Goal: Task Accomplishment & Management: Manage account settings

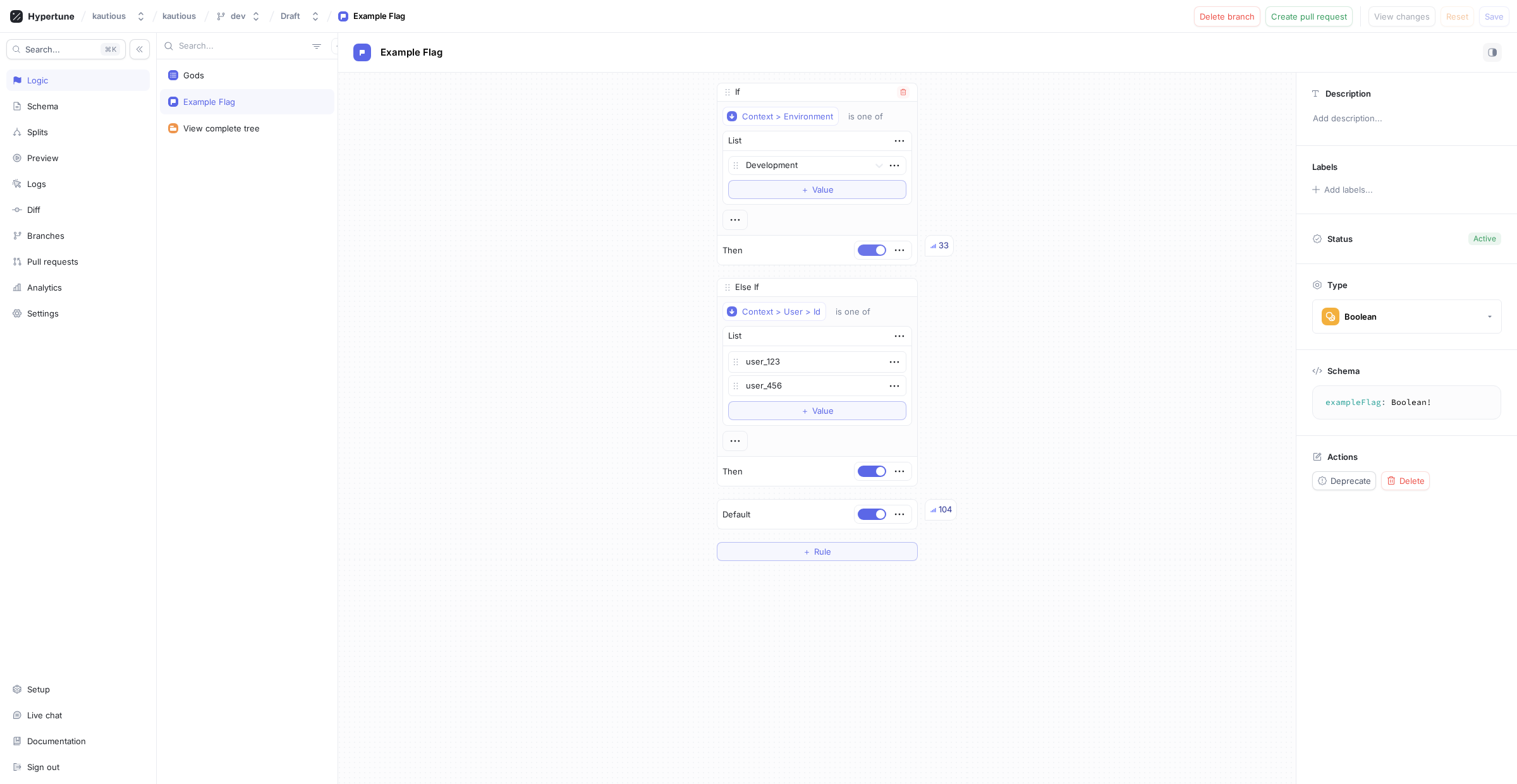
click at [858, 248] on button "button" at bounding box center [872, 250] width 28 height 12
click at [1486, 16] on span "Save" at bounding box center [1494, 17] width 19 height 8
click at [867, 517] on button "button" at bounding box center [872, 514] width 28 height 12
click at [1490, 20] on button "Save" at bounding box center [1494, 16] width 30 height 20
click at [876, 473] on span "button" at bounding box center [880, 471] width 9 height 9
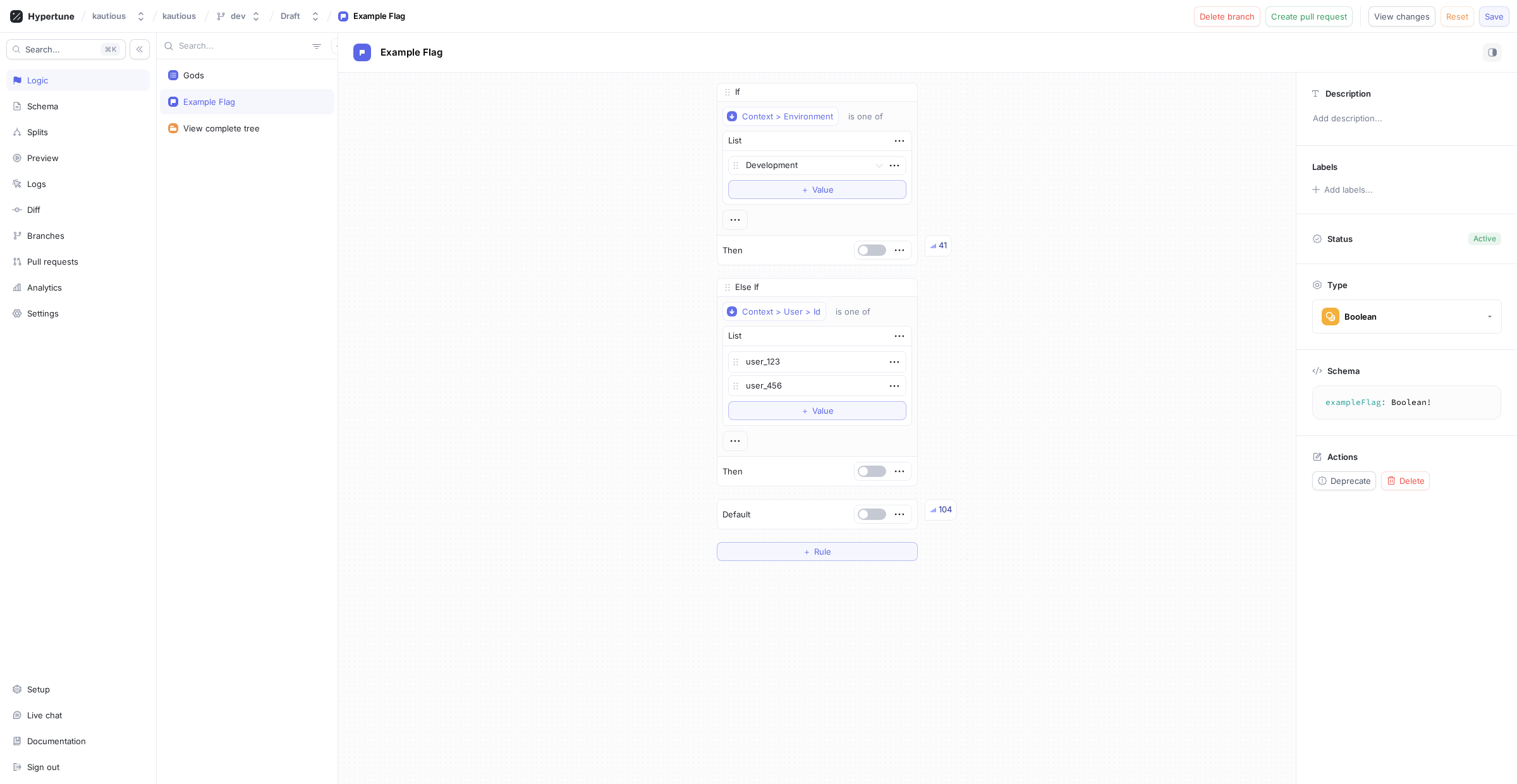
click at [1501, 8] on button "Save" at bounding box center [1494, 16] width 30 height 20
click at [251, 20] on icon "button" at bounding box center [256, 17] width 10 height 10
click at [311, 12] on icon "button" at bounding box center [316, 17] width 10 height 10
click at [538, 453] on div "If Context > Environment is one of List Development To pick up a draggable item…" at bounding box center [816, 322] width 958 height 499
click at [870, 248] on button "button" at bounding box center [872, 250] width 28 height 12
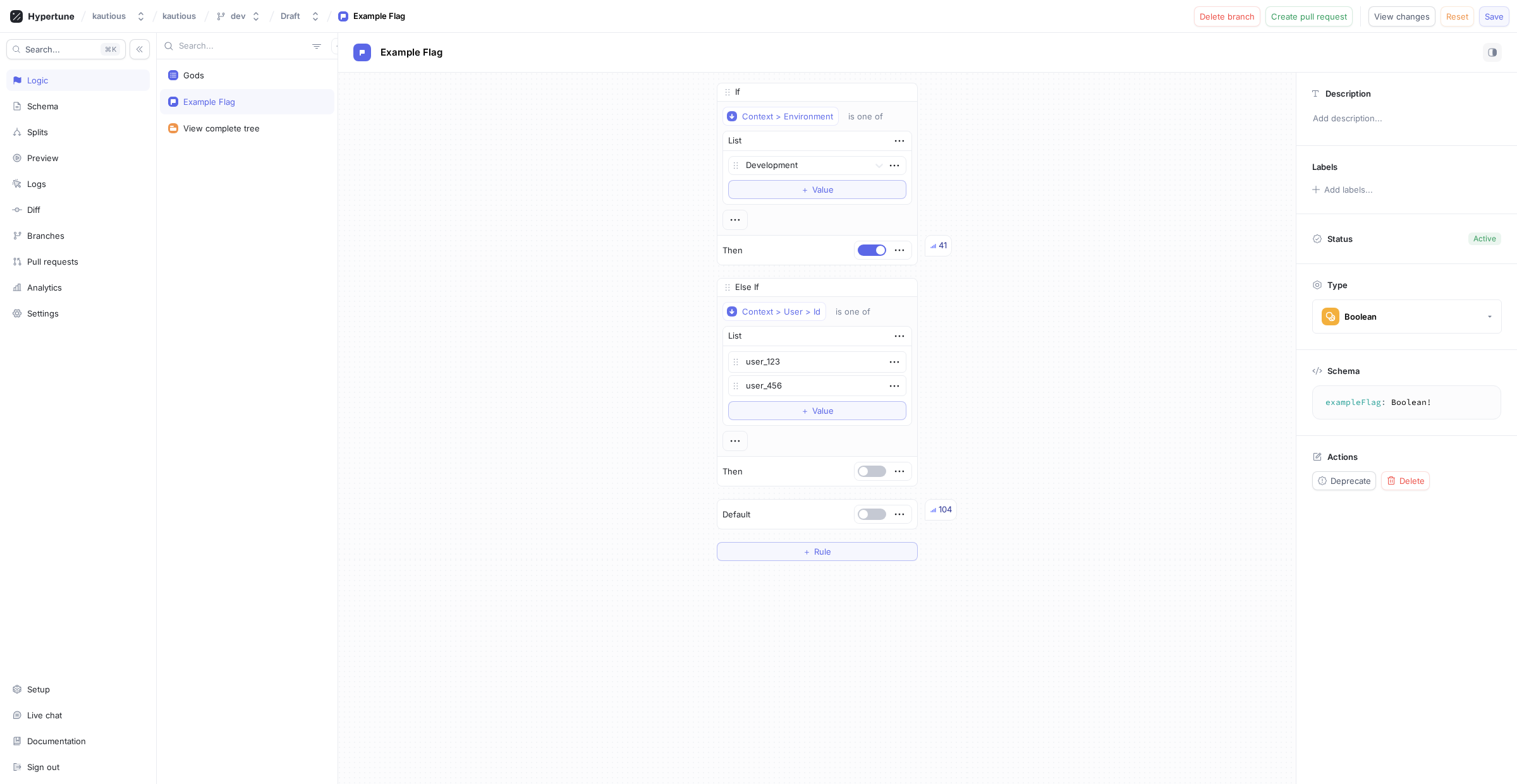
click at [1498, 16] on span "Save" at bounding box center [1494, 17] width 19 height 8
click at [870, 517] on button "button" at bounding box center [872, 514] width 28 height 12
click at [864, 253] on button "button" at bounding box center [872, 250] width 28 height 12
click at [1494, 18] on span "Save" at bounding box center [1494, 17] width 19 height 8
click at [921, 663] on div "If Context > Environment is one of List Development To pick up a draggable item…" at bounding box center [816, 429] width 958 height 712
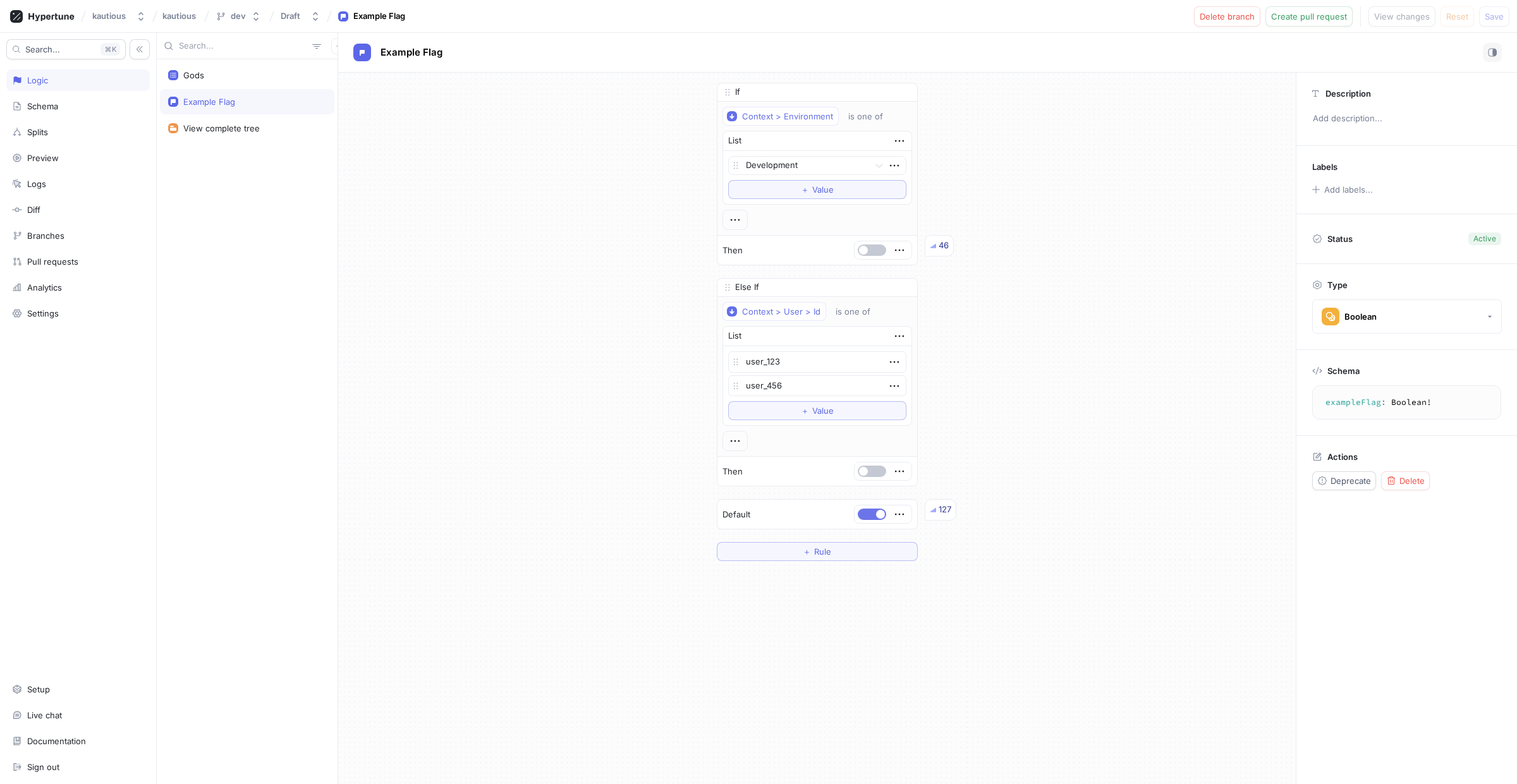
click at [861, 519] on button "button" at bounding box center [872, 514] width 28 height 12
click at [1504, 16] on button "Save" at bounding box center [1494, 16] width 30 height 20
click at [869, 251] on button "button" at bounding box center [872, 250] width 28 height 12
click at [1489, 14] on span "Save" at bounding box center [1494, 17] width 19 height 8
click at [864, 253] on button "button" at bounding box center [872, 250] width 28 height 12
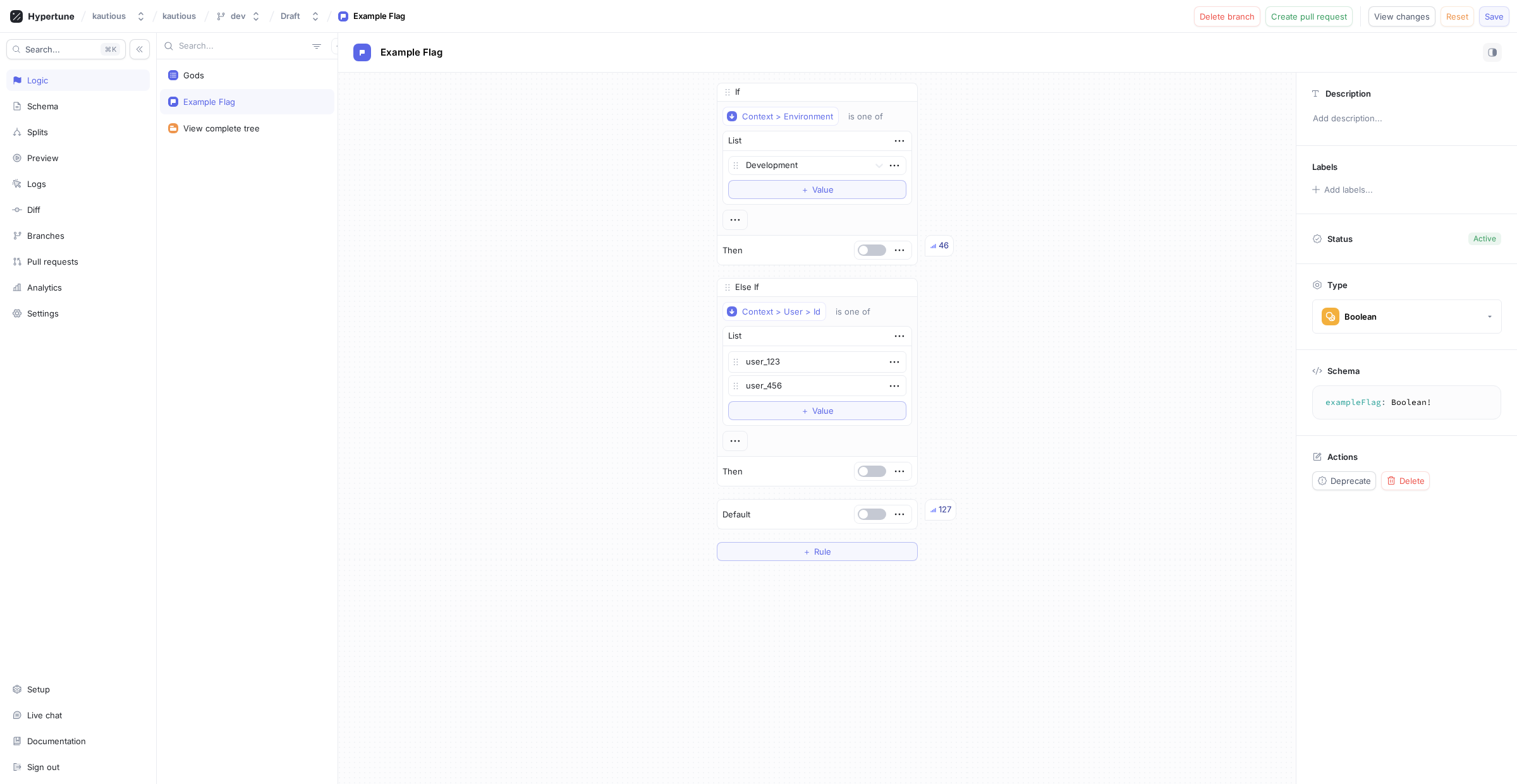
click at [1497, 13] on span "Save" at bounding box center [1494, 17] width 19 height 8
click at [859, 251] on span "button" at bounding box center [863, 249] width 9 height 9
click at [1488, 15] on span "Save" at bounding box center [1494, 17] width 19 height 8
type textarea "x"
click at [859, 248] on button "button" at bounding box center [872, 250] width 28 height 12
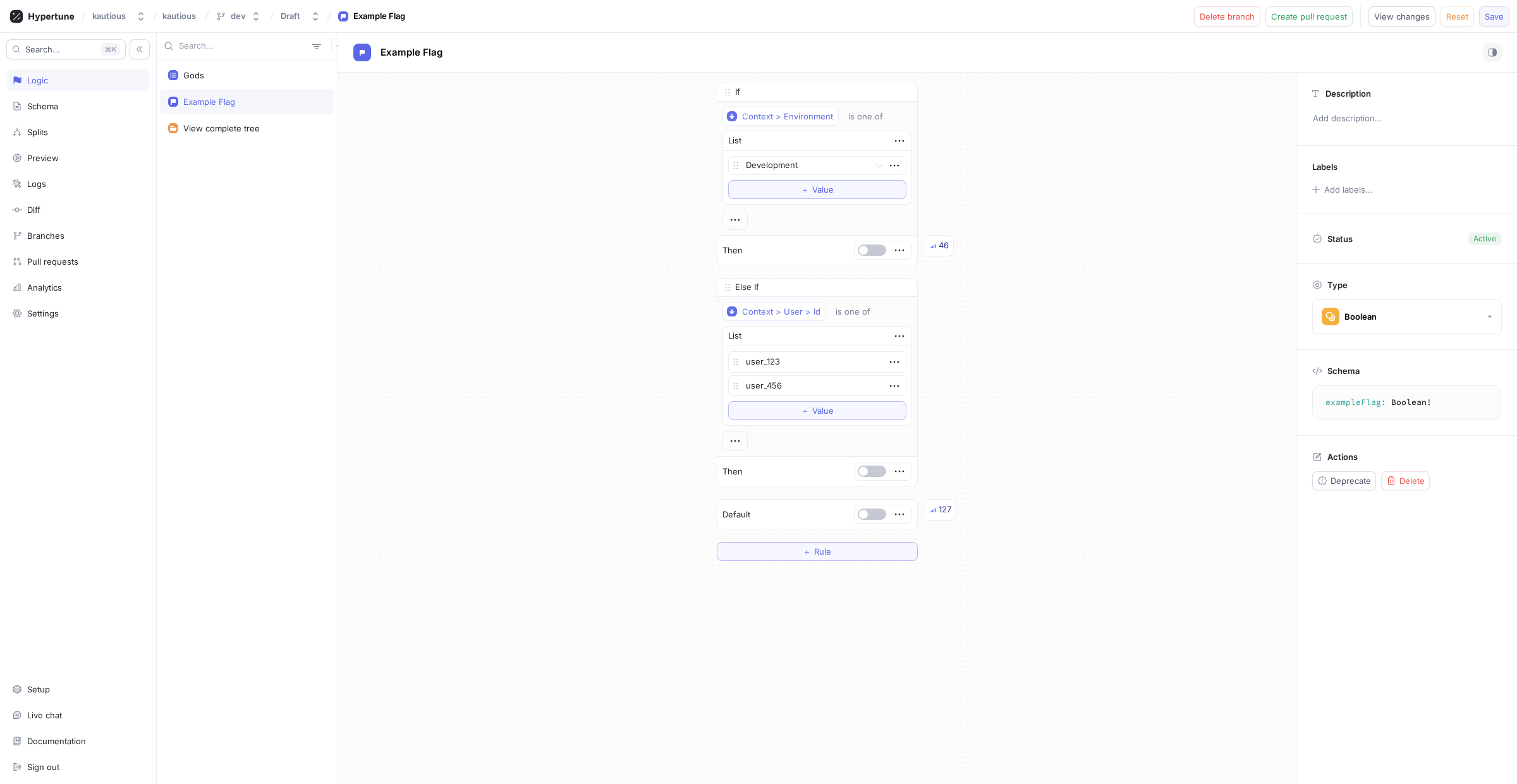
click at [1494, 13] on span "Save" at bounding box center [1494, 17] width 19 height 8
click at [317, 19] on icon "button" at bounding box center [316, 17] width 10 height 10
click at [498, 548] on div "If Context > Environment is one of List Development To pick up a draggable item…" at bounding box center [816, 322] width 958 height 499
click at [872, 252] on button "button" at bounding box center [872, 250] width 28 height 12
click at [1498, 17] on span "Save" at bounding box center [1494, 17] width 19 height 8
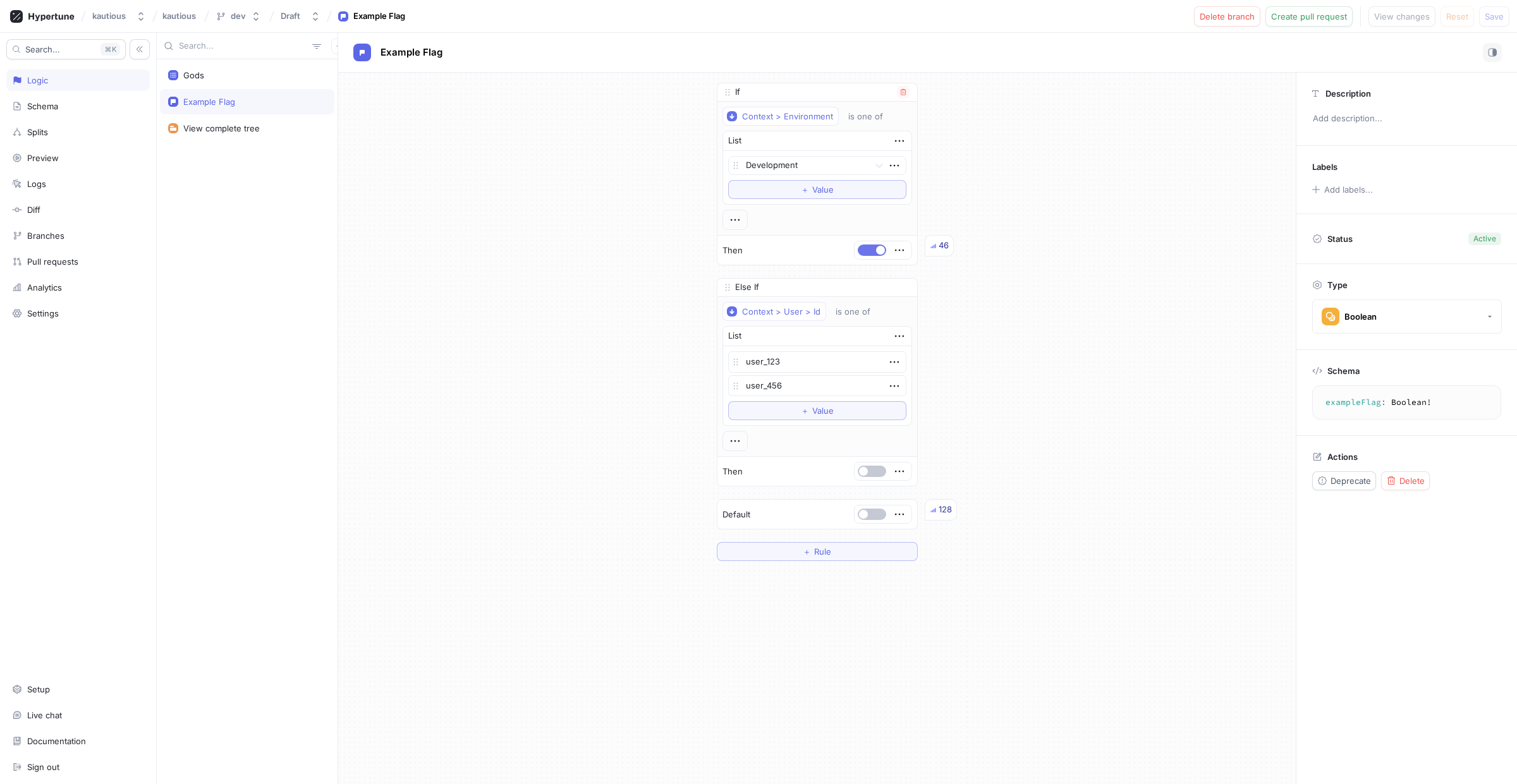
click at [862, 248] on button "button" at bounding box center [872, 250] width 28 height 12
click at [1455, 33] on div "Example Flag" at bounding box center [928, 53] width 1179 height 40
click at [1494, 13] on span "Save" at bounding box center [1494, 17] width 19 height 8
click at [211, 101] on div "Example Flag" at bounding box center [209, 101] width 52 height 10
click at [871, 255] on button "button" at bounding box center [872, 250] width 28 height 12
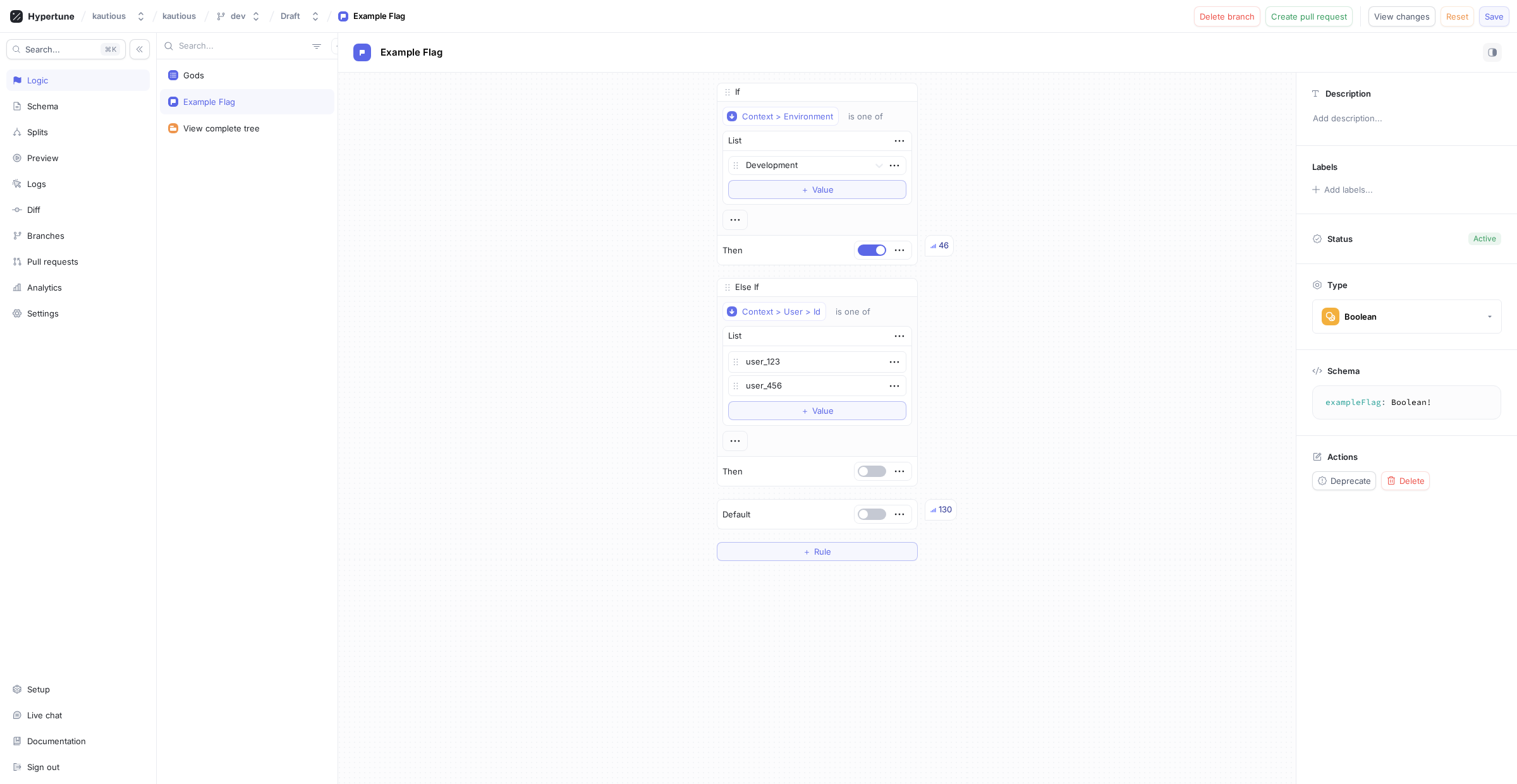
click at [1492, 19] on span "Save" at bounding box center [1494, 17] width 19 height 8
click at [869, 520] on button "button" at bounding box center [872, 514] width 28 height 12
click at [1490, 16] on span "Save" at bounding box center [1494, 17] width 19 height 8
click at [860, 518] on button "button" at bounding box center [872, 514] width 28 height 12
click at [1491, 20] on span "Save" at bounding box center [1494, 17] width 19 height 8
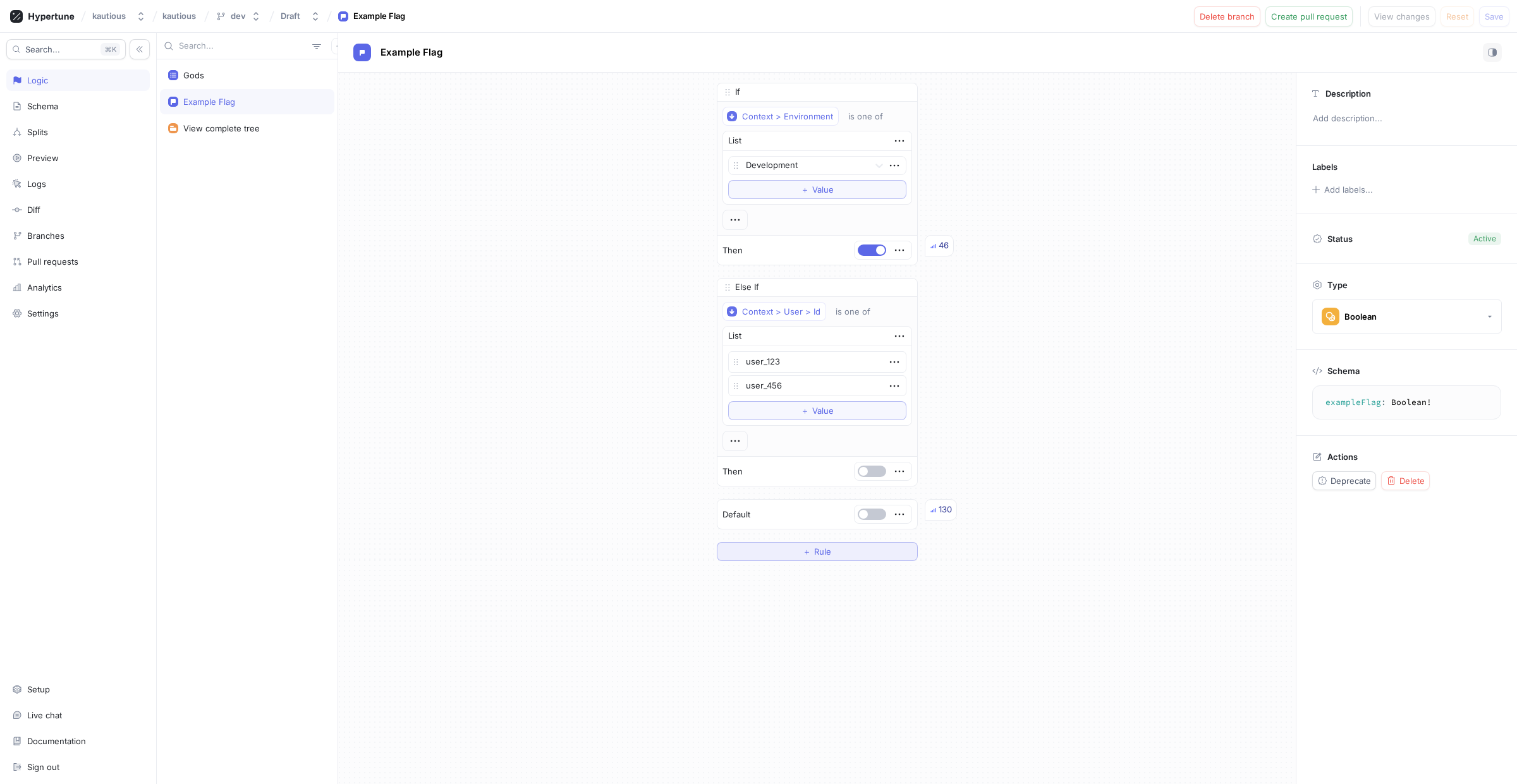
click at [842, 559] on button "＋ Rule" at bounding box center [817, 551] width 201 height 19
click at [802, 537] on icon "button" at bounding box center [807, 533] width 10 height 10
click at [1124, 473] on div "If Context > Environment is one of List Development To pick up a draggable item…" at bounding box center [816, 392] width 958 height 639
click at [212, 94] on div "Example Flag" at bounding box center [247, 101] width 174 height 25
click at [200, 133] on div "View complete tree" at bounding box center [221, 129] width 77 height 10
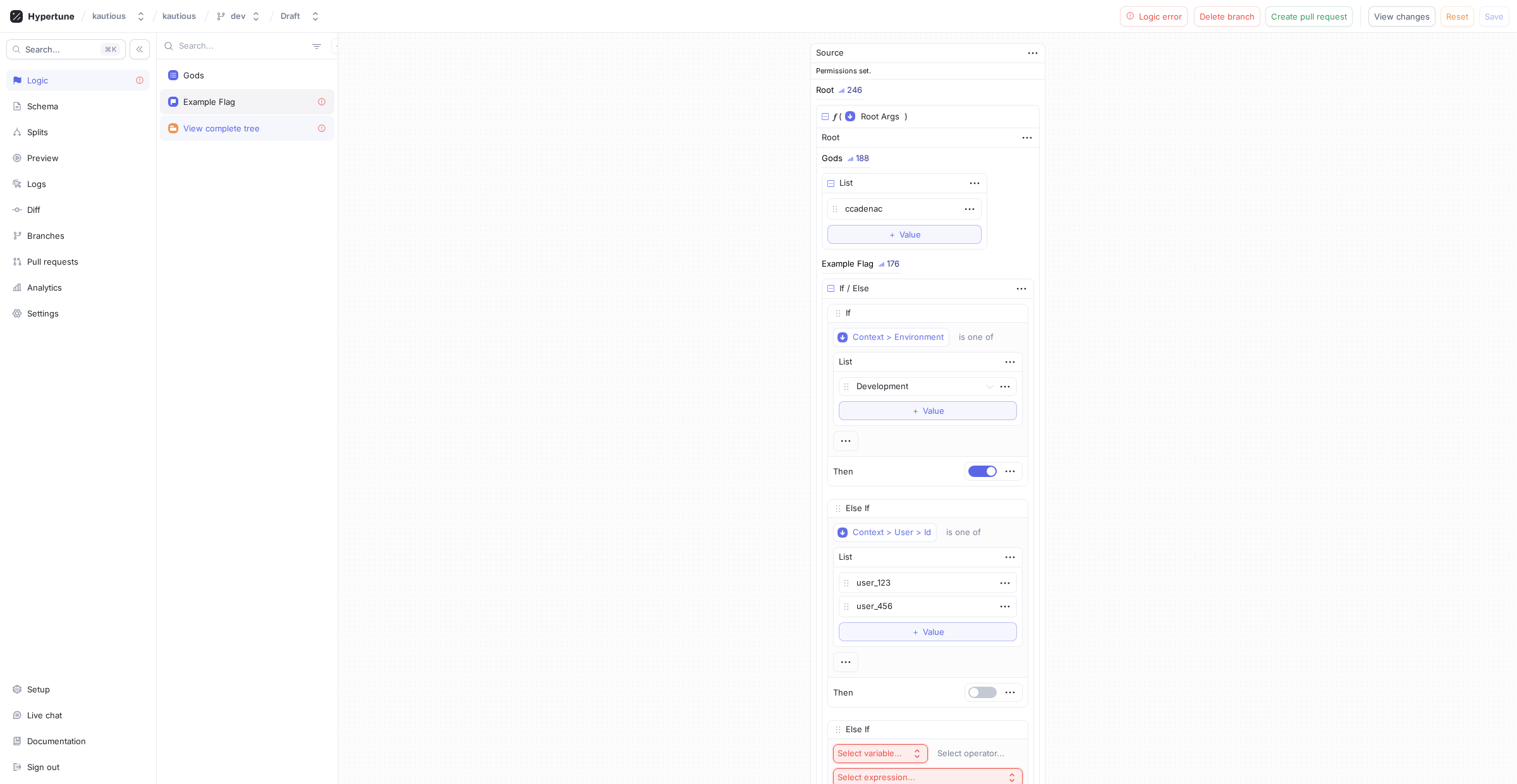
click at [213, 107] on div "Example Flag" at bounding box center [247, 101] width 174 height 25
type textarea "x"
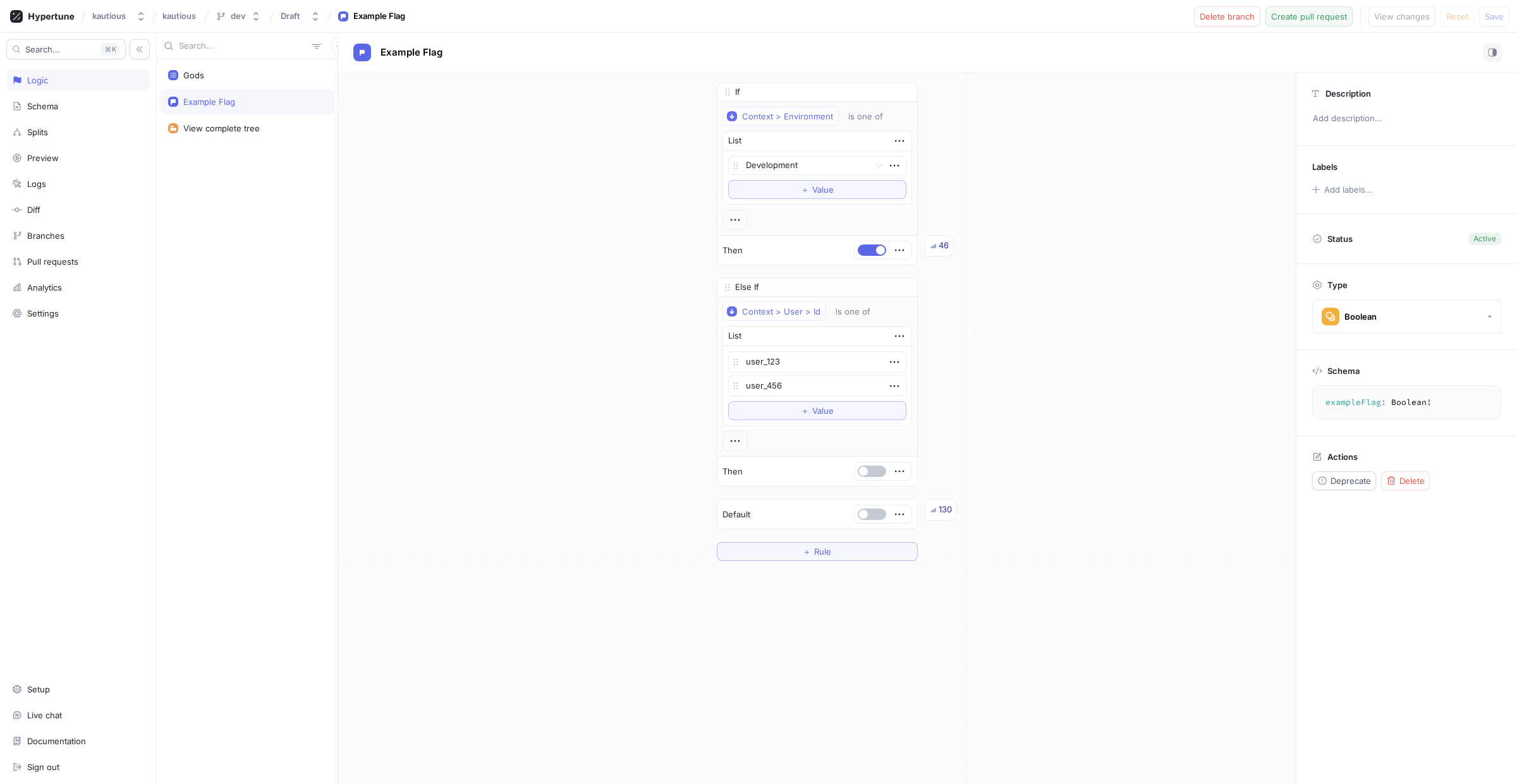
click at [1300, 21] on button "Create pull request" at bounding box center [1309, 16] width 88 height 20
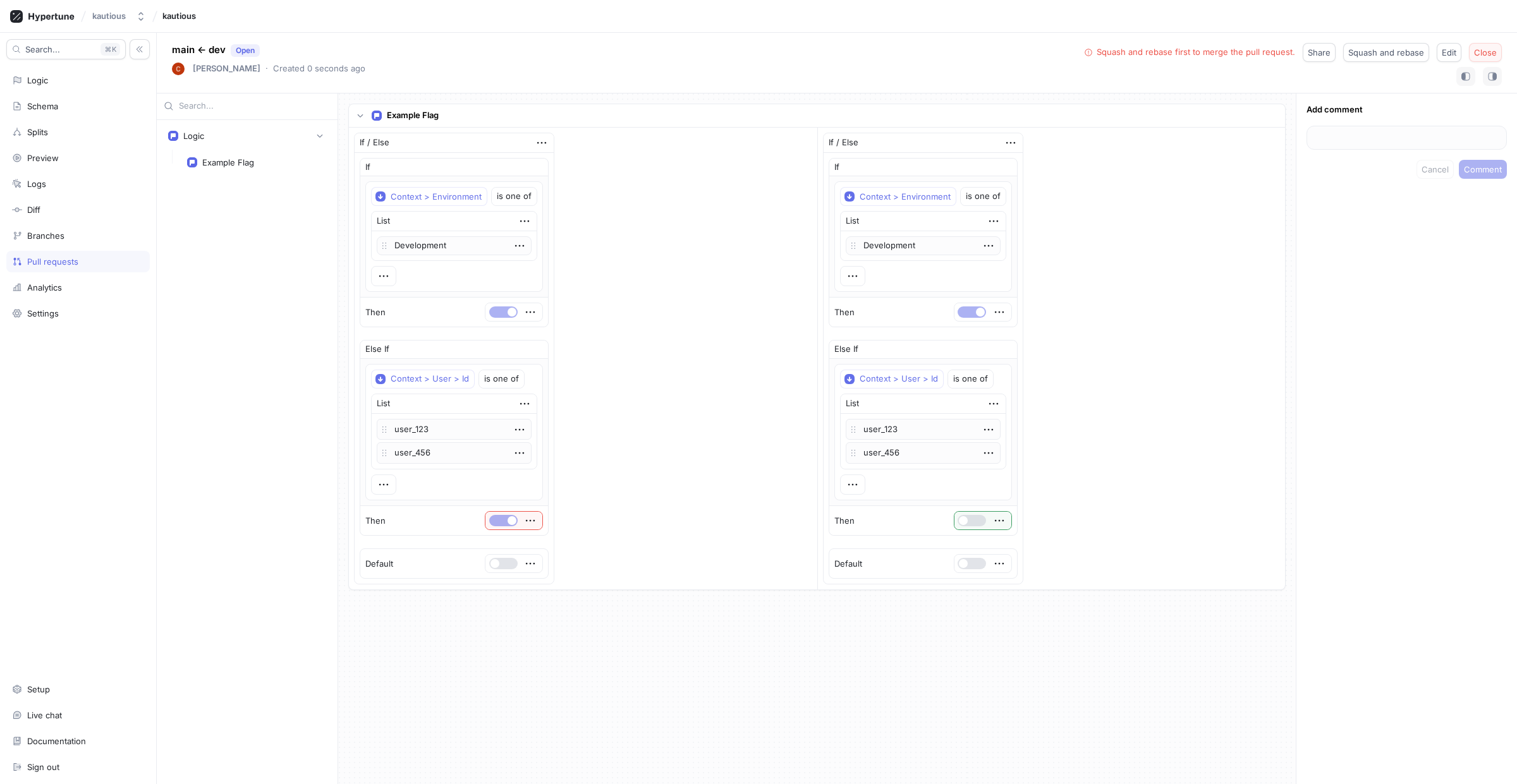
click at [1480, 56] on span "Close" at bounding box center [1485, 53] width 22 height 8
click at [54, 267] on div "Pull requests" at bounding box center [53, 261] width 52 height 10
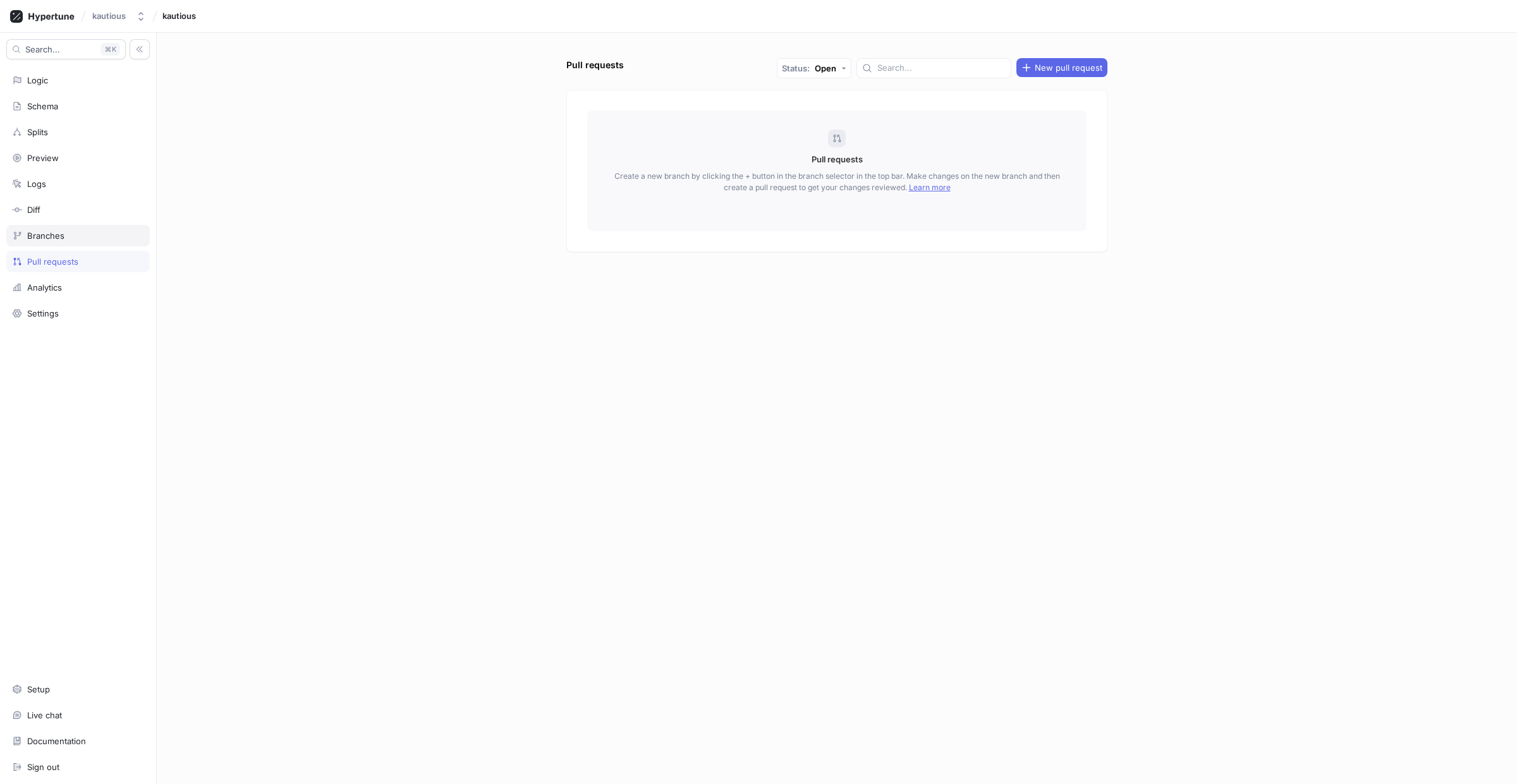
click at [44, 231] on div "Branches" at bounding box center [77, 236] width 143 height 21
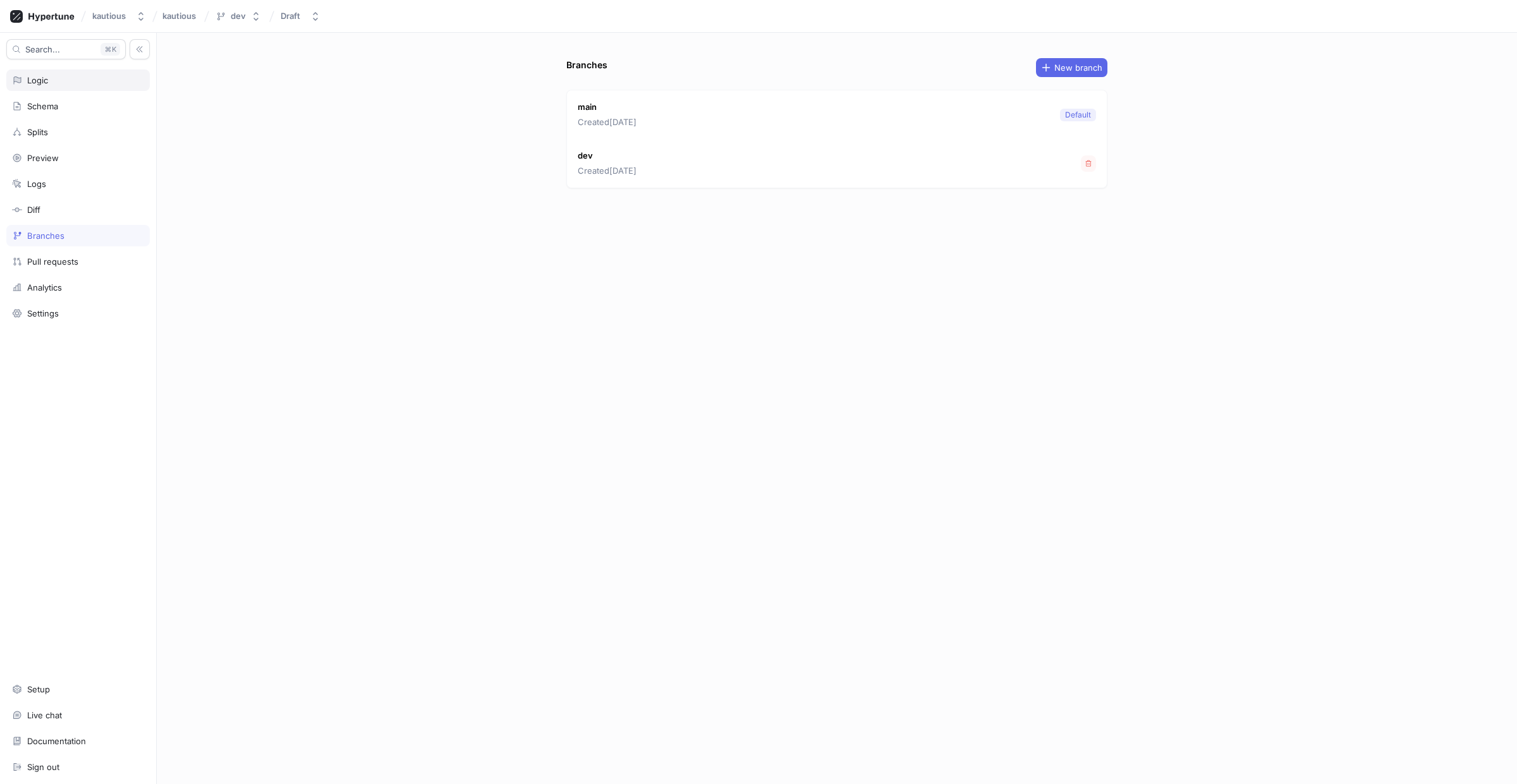
click at [50, 82] on div "Logic" at bounding box center [78, 80] width 133 height 10
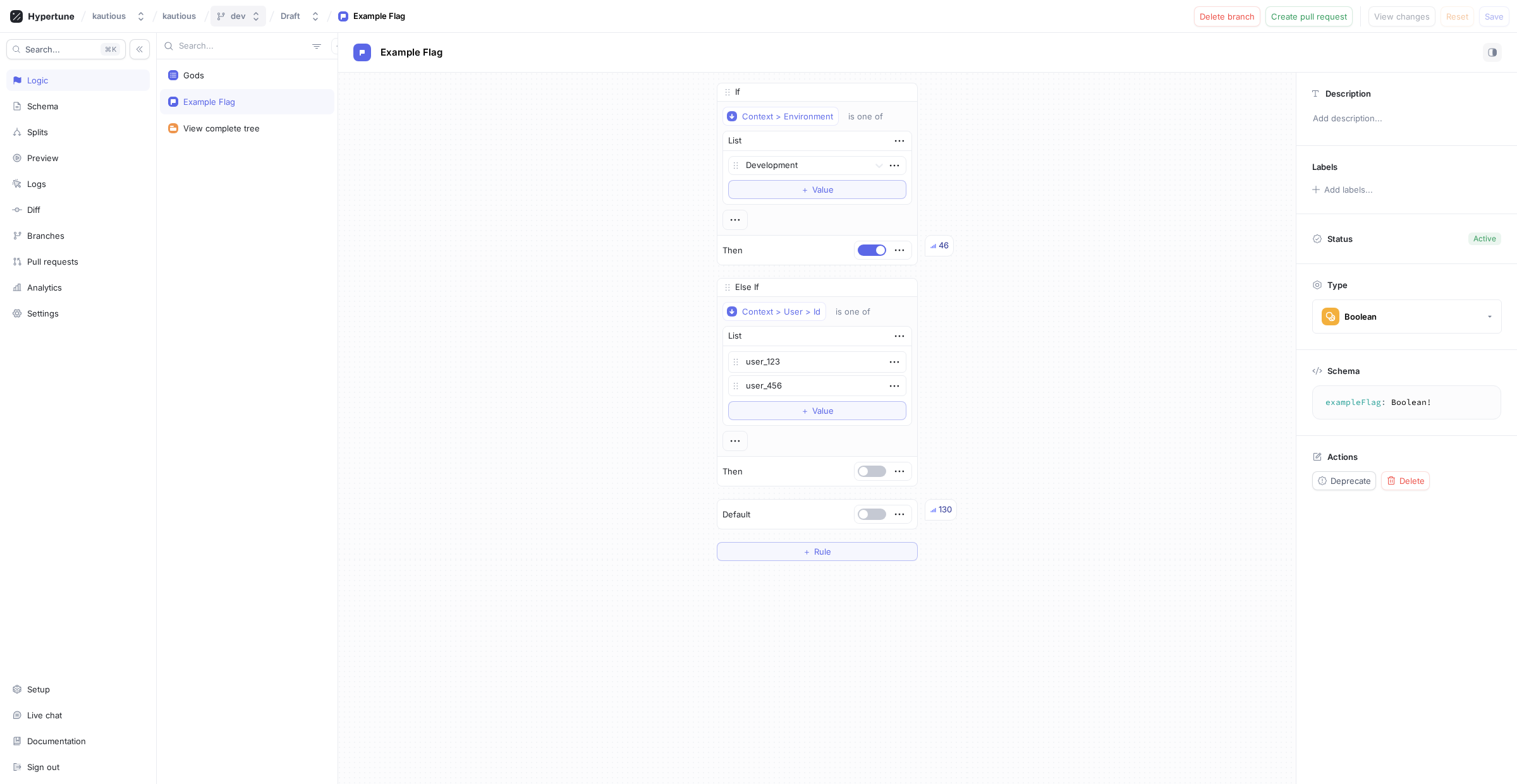
click at [249, 21] on button "dev" at bounding box center [238, 16] width 56 height 20
click at [253, 86] on span "main" at bounding box center [258, 85] width 79 height 11
click at [257, 15] on icon "button" at bounding box center [260, 17] width 10 height 10
click at [239, 118] on span "dev" at bounding box center [242, 118] width 46 height 11
click at [859, 476] on span "button" at bounding box center [863, 471] width 9 height 9
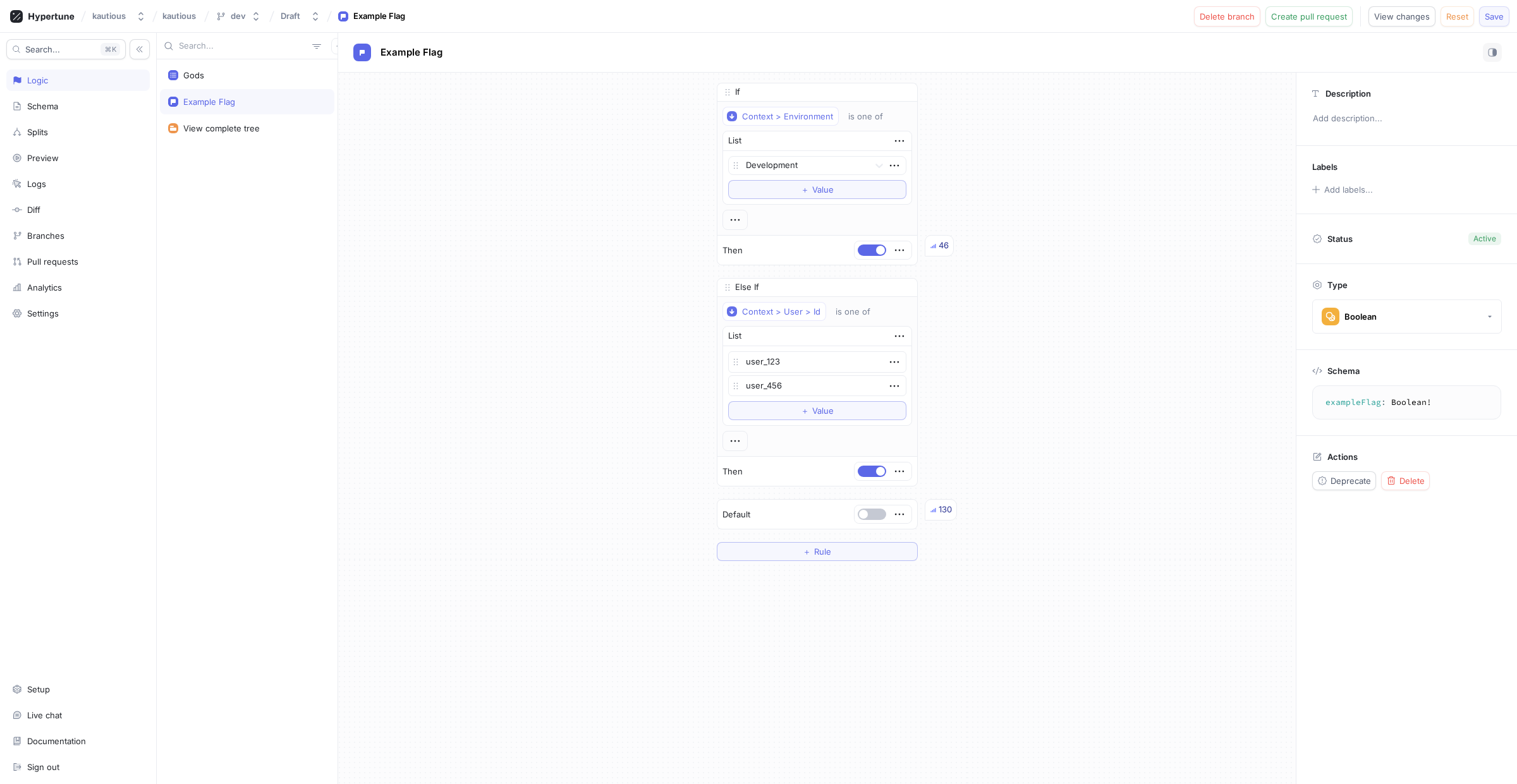
click at [1487, 16] on span "Save" at bounding box center [1494, 17] width 19 height 8
click at [451, 212] on div "If Context > Environment is one of List Development To pick up a draggable item…" at bounding box center [816, 322] width 958 height 499
click at [286, 267] on div "Gods Example Flag View complete tree" at bounding box center [247, 422] width 181 height 725
click at [54, 297] on div "Analytics" at bounding box center [77, 287] width 143 height 21
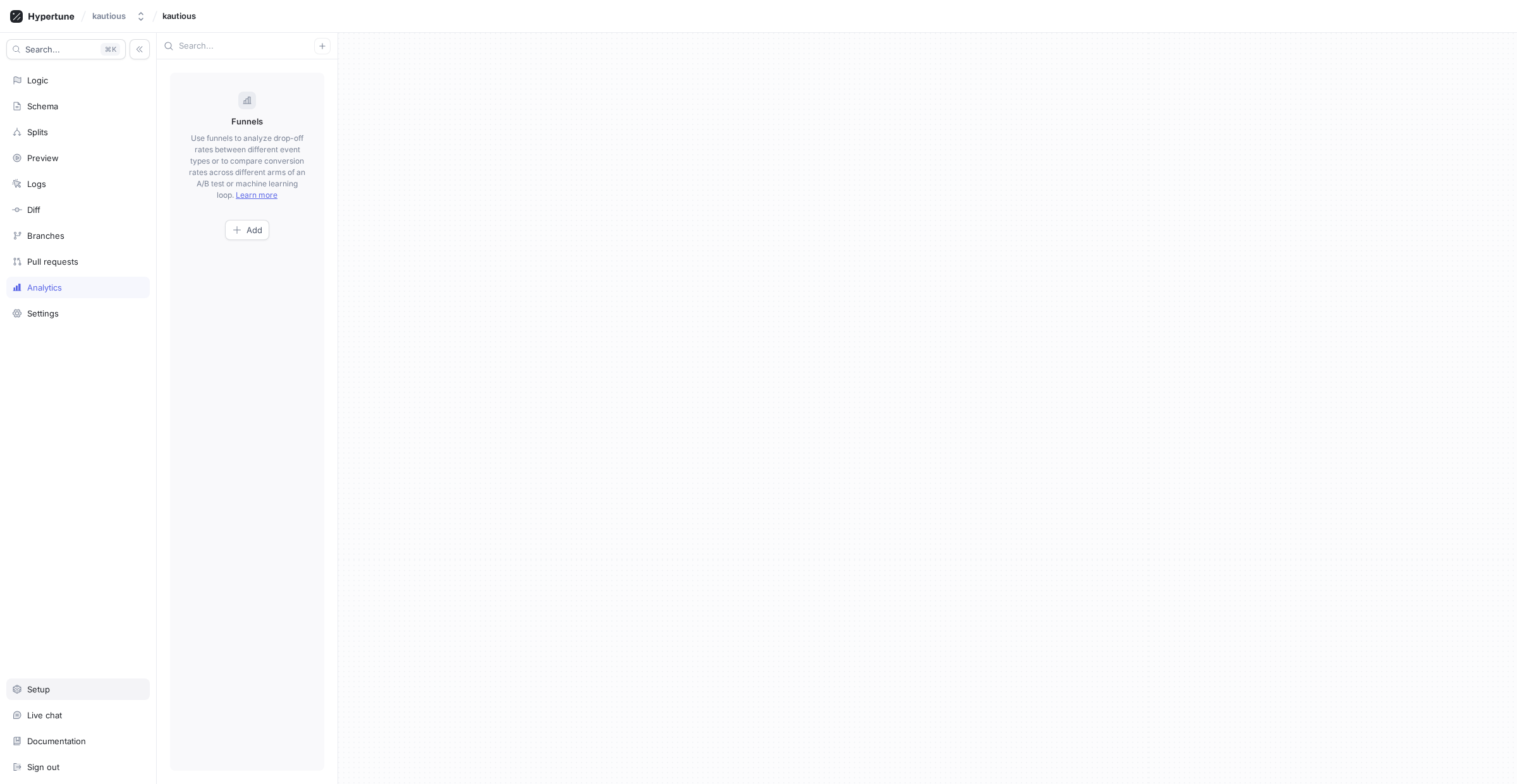
click at [56, 687] on div "Setup" at bounding box center [78, 690] width 133 height 10
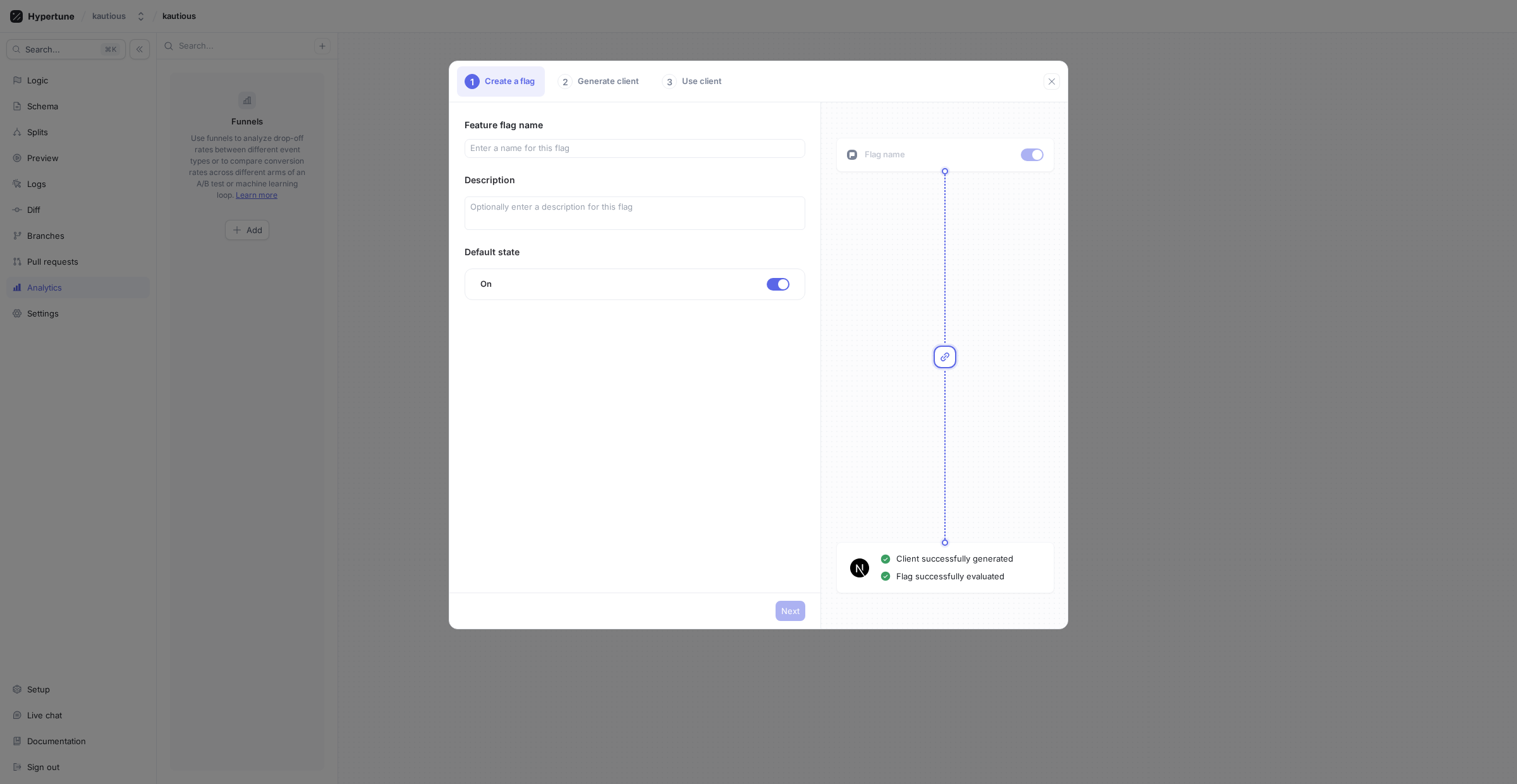
click at [84, 618] on div "1 Create a flag 2 Generate client 3 Use client Feature flag name Description De…" at bounding box center [758, 392] width 1517 height 784
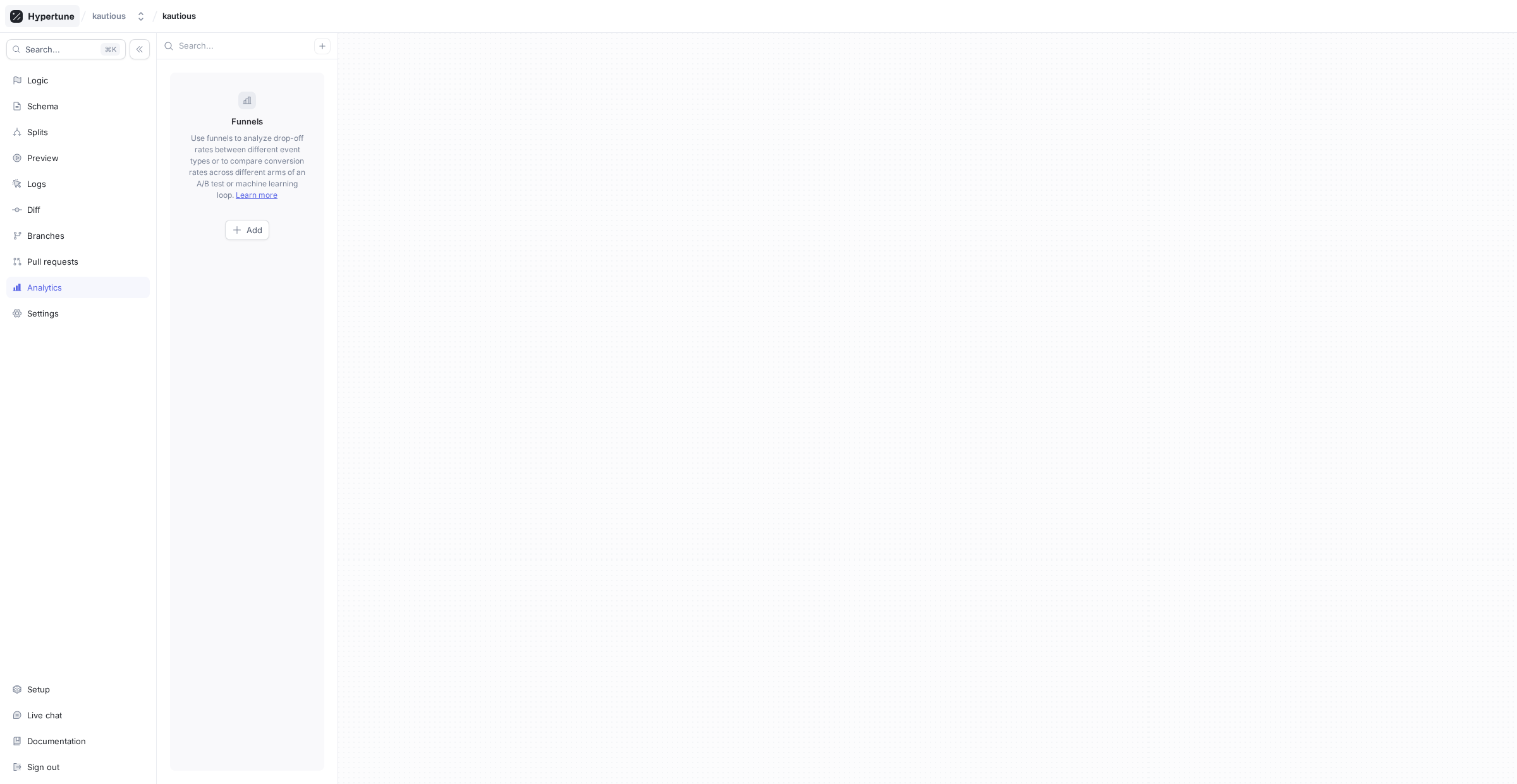
click at [41, 22] on div at bounding box center [42, 16] width 75 height 22
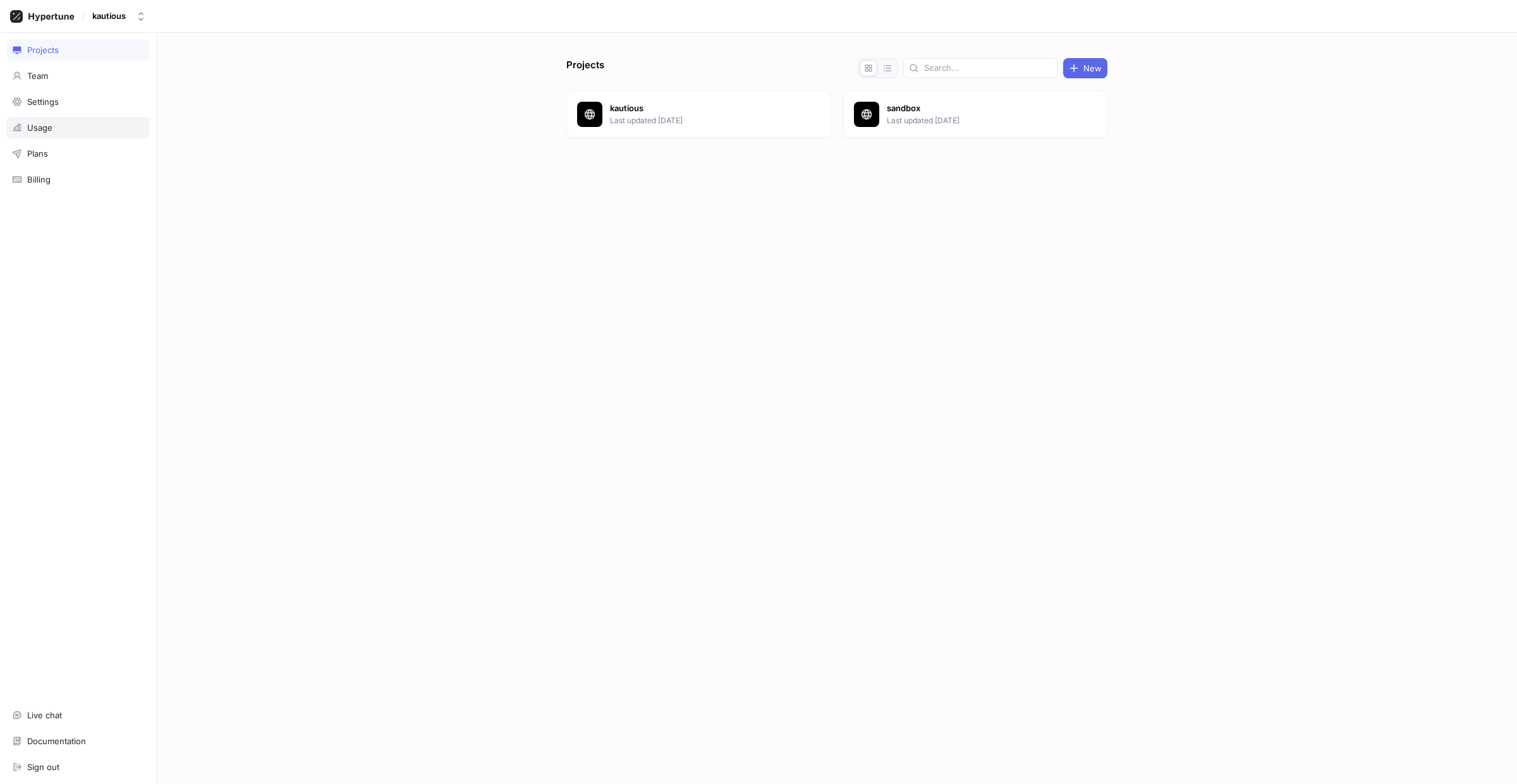
click at [44, 127] on div "Usage" at bounding box center [40, 128] width 25 height 10
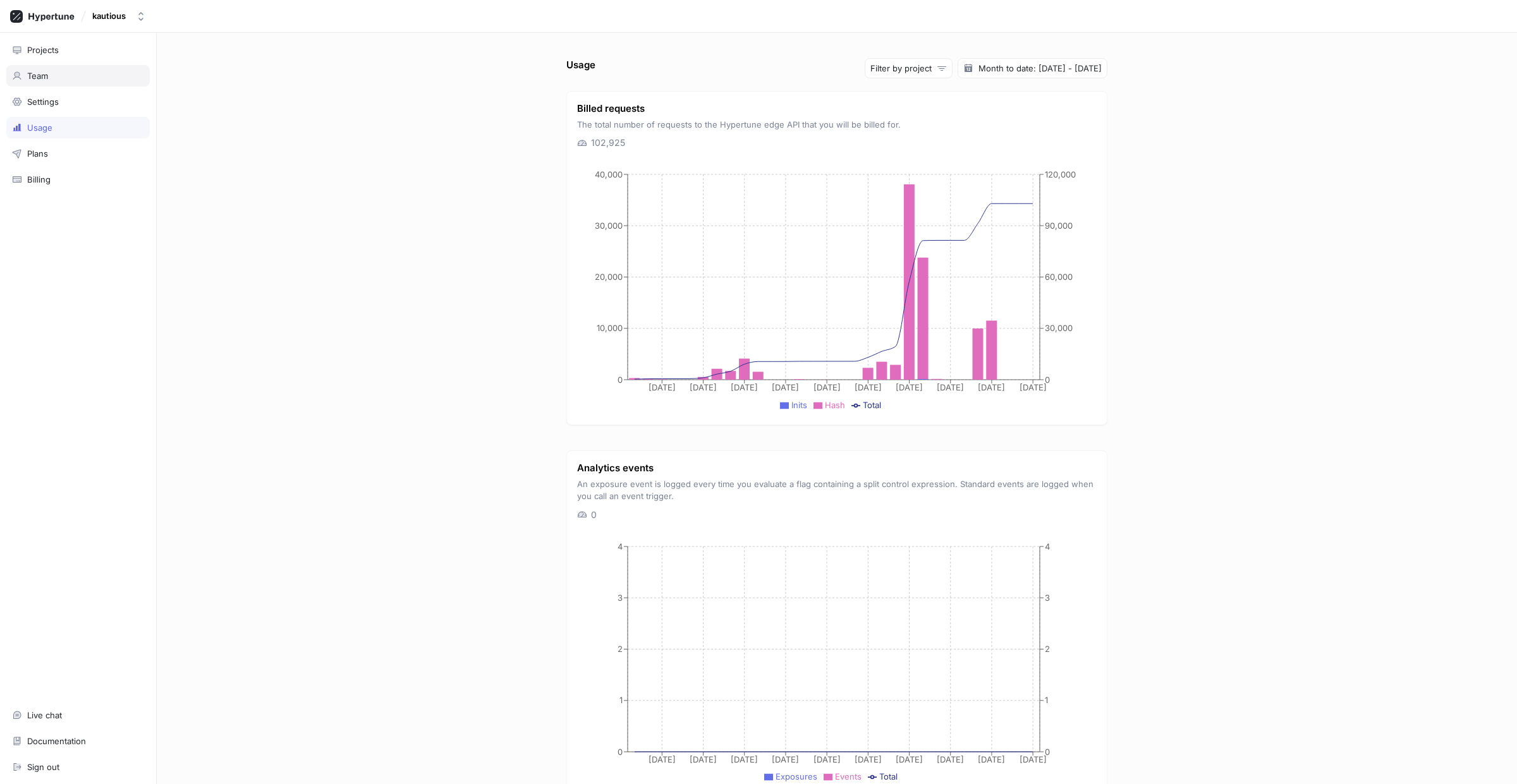
click at [25, 77] on div "Team" at bounding box center [78, 76] width 133 height 10
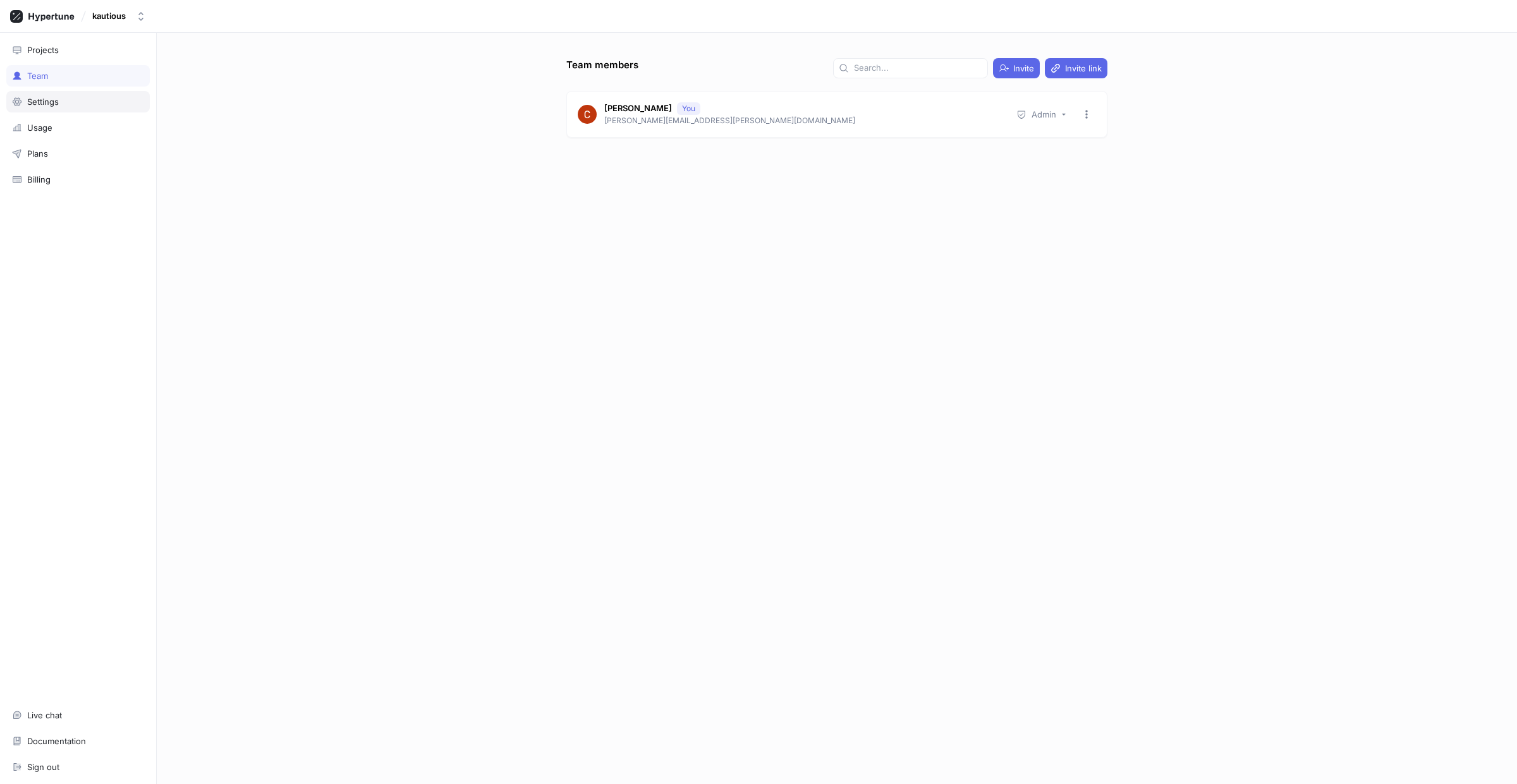
click at [46, 93] on div "Settings" at bounding box center [77, 101] width 143 height 21
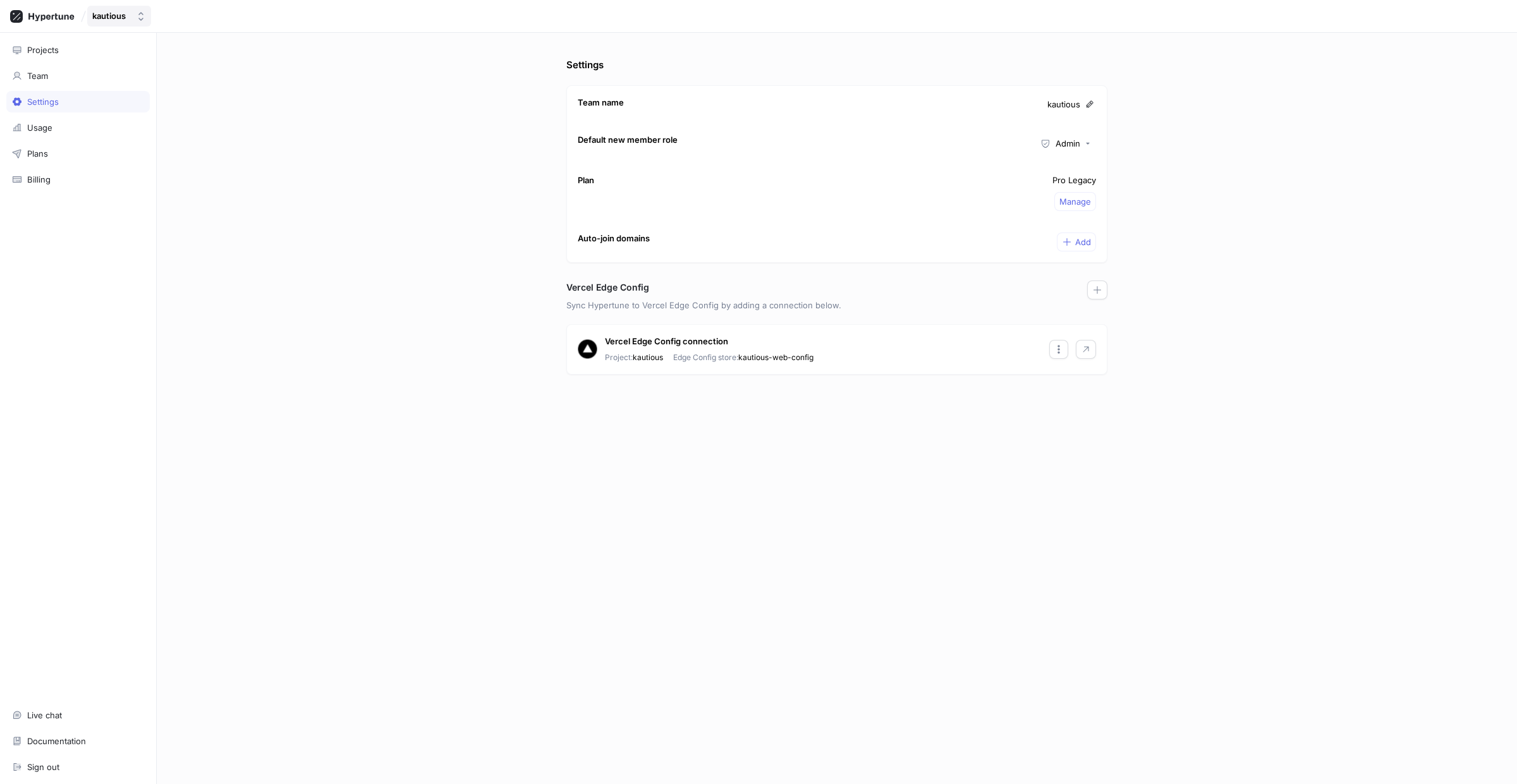
click at [147, 16] on button "kautious" at bounding box center [120, 16] width 64 height 20
click at [1010, 436] on div "Settings Team name kautious Default new member role Admin Plan Pro Legacy Manag…" at bounding box center [837, 422] width 551 height 727
click at [1081, 352] on icon "button" at bounding box center [1086, 350] width 10 height 10
click at [51, 128] on div "Usage" at bounding box center [40, 128] width 25 height 10
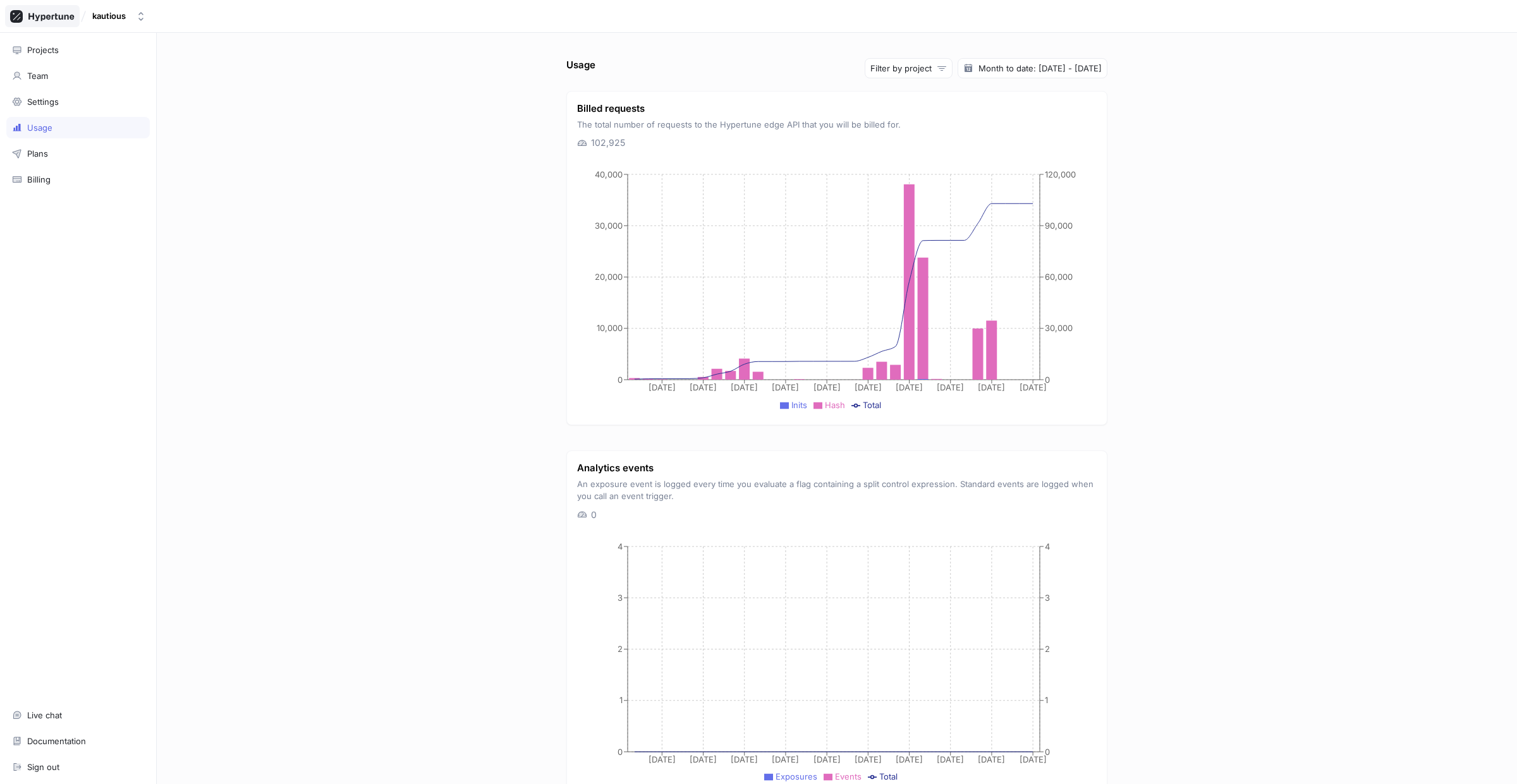
click at [48, 15] on icon at bounding box center [51, 17] width 46 height 8
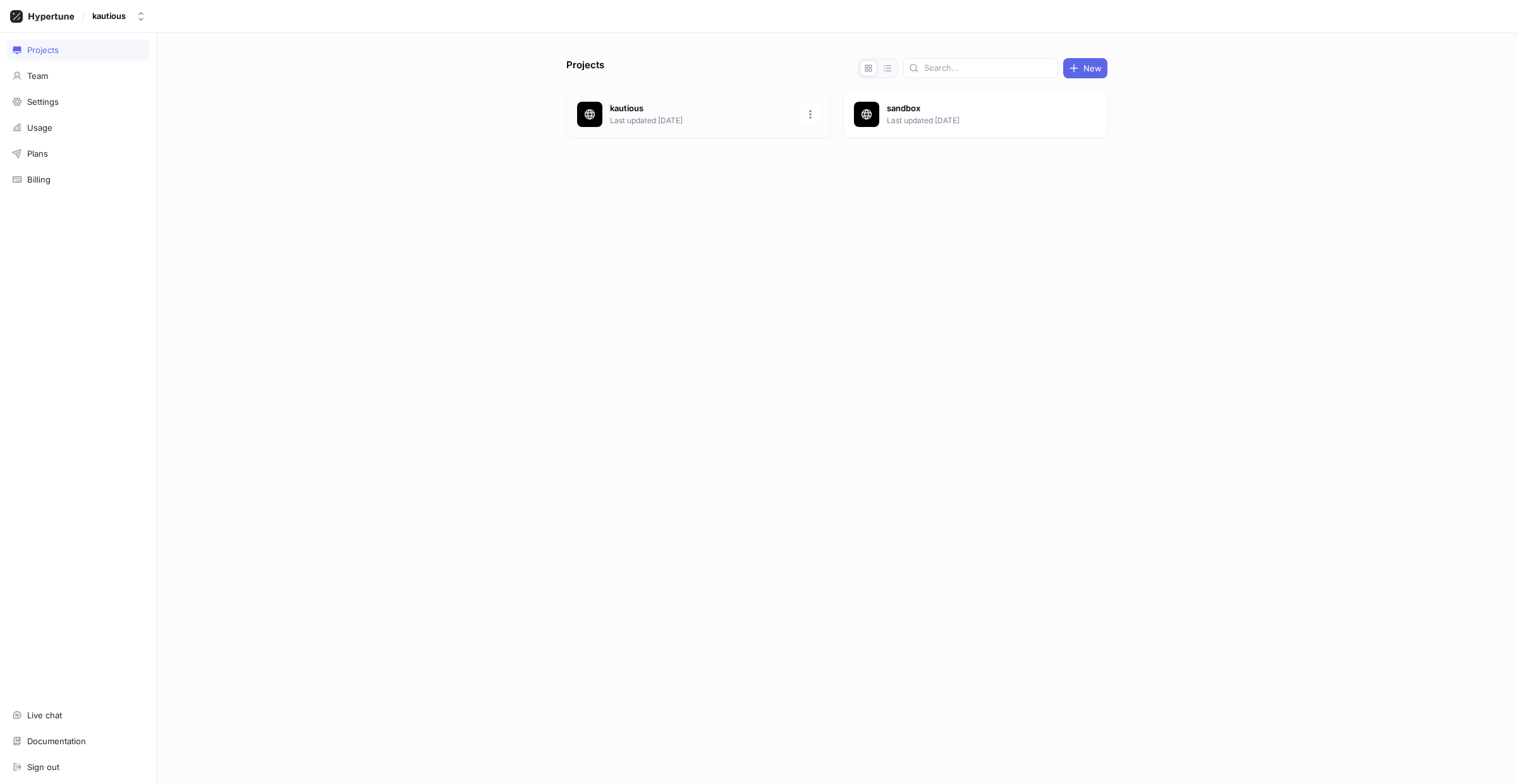
click at [672, 101] on div "kautious Last updated [DATE]" at bounding box center [698, 114] width 264 height 47
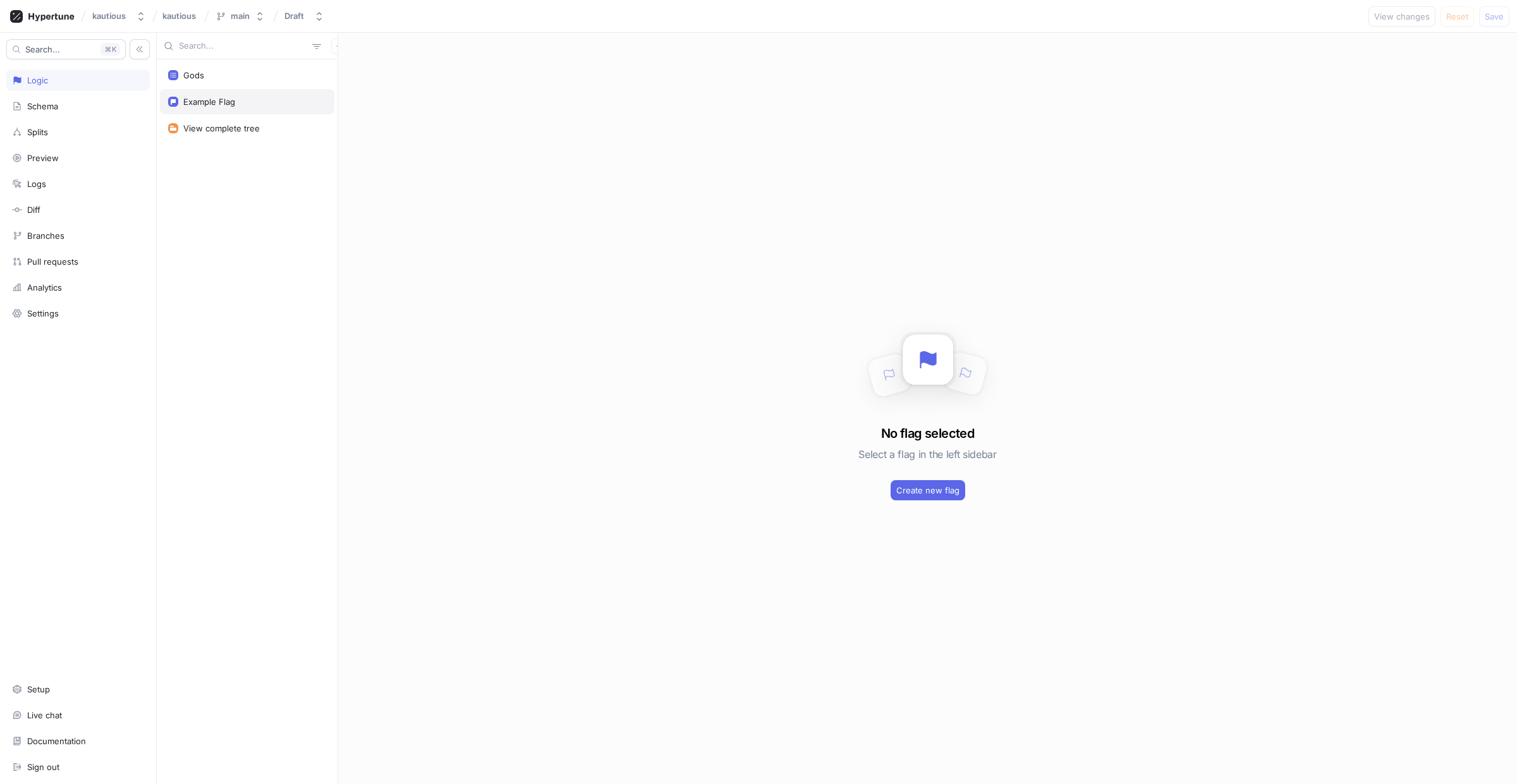
click at [214, 113] on div "Example Flag" at bounding box center [247, 101] width 174 height 25
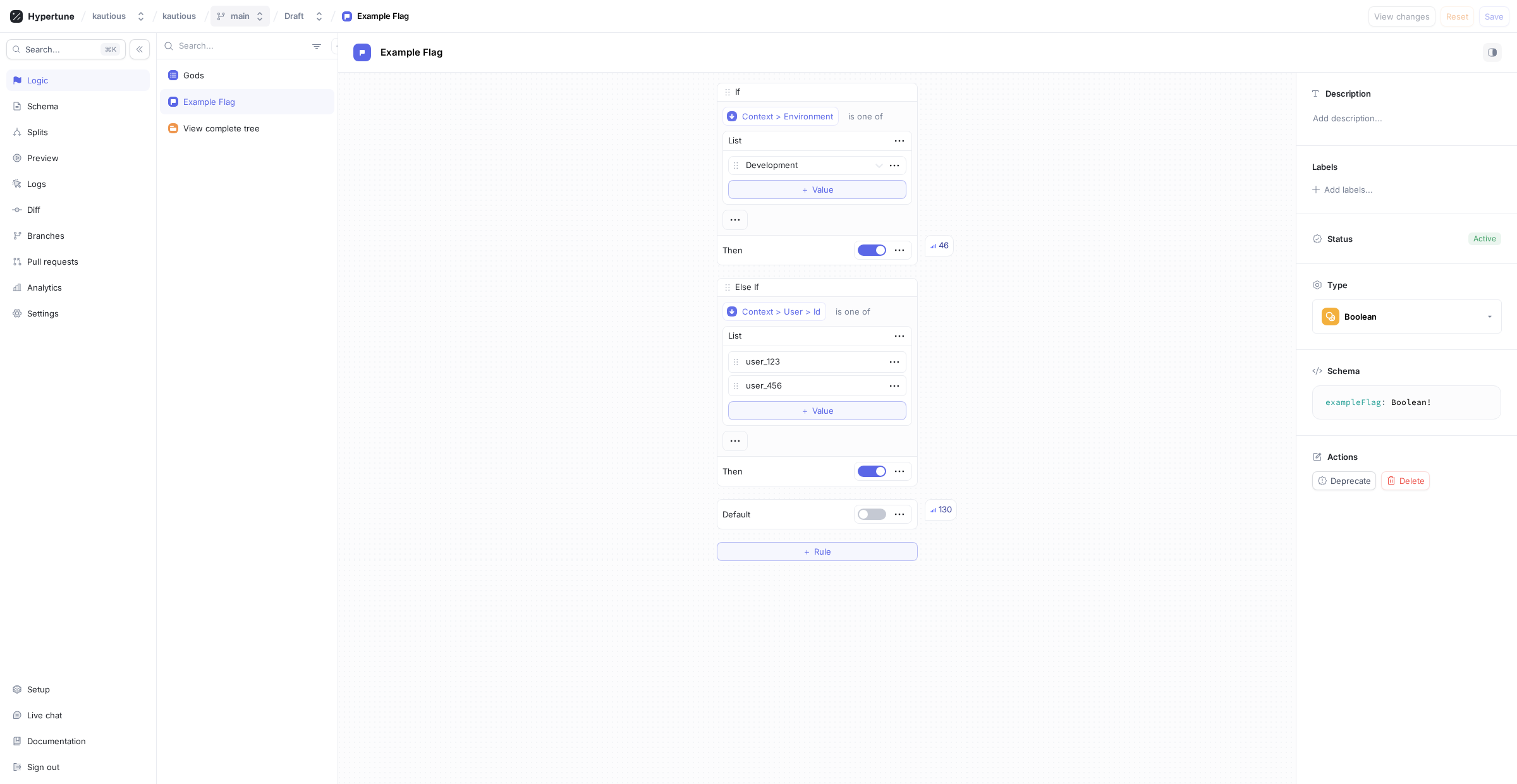
click at [262, 18] on icon "button" at bounding box center [260, 17] width 10 height 10
click at [255, 121] on span "dev" at bounding box center [242, 118] width 46 height 11
click at [1324, 14] on span "Create pull request" at bounding box center [1309, 17] width 76 height 8
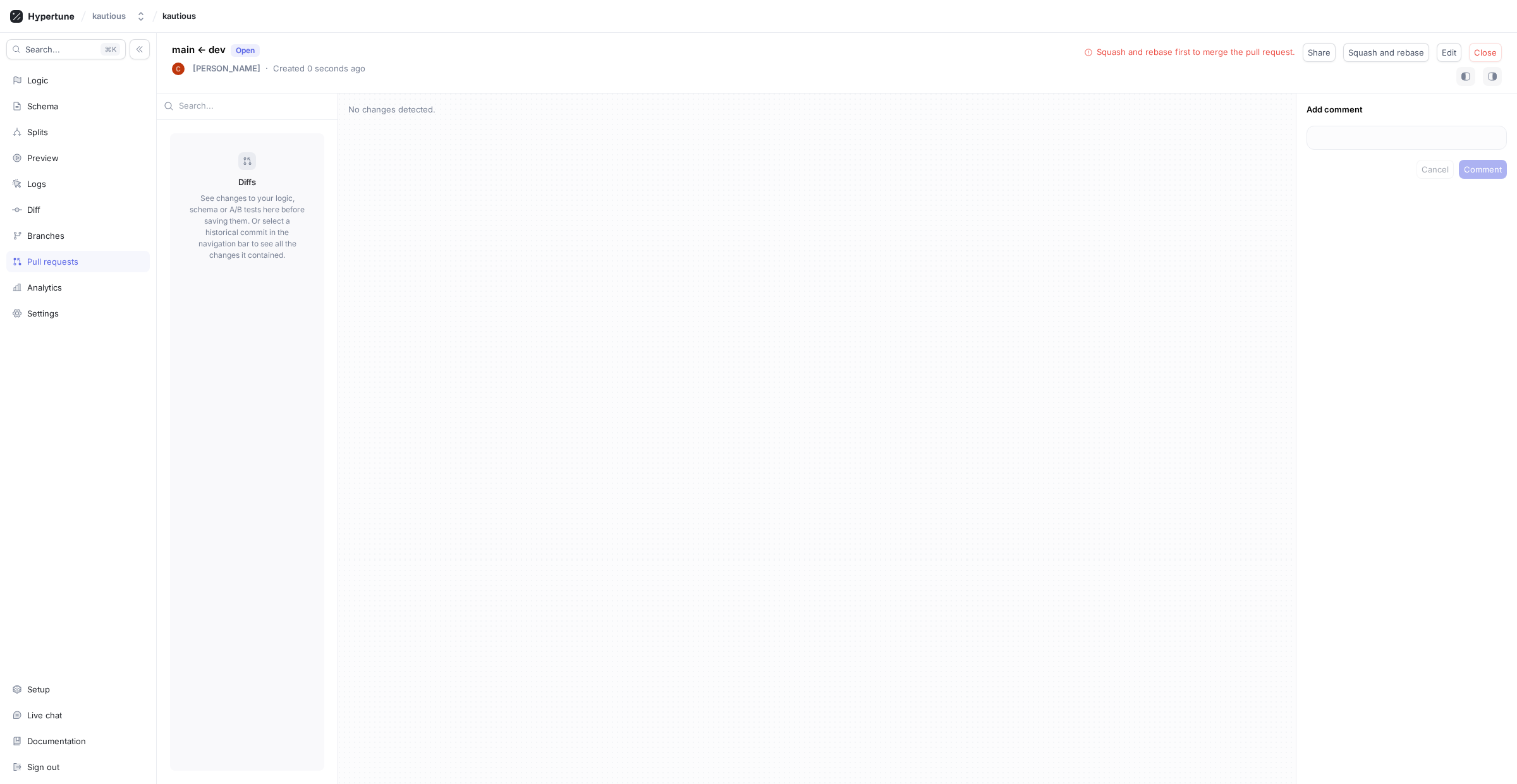
click at [1436, 45] on div "Squash and rebase first to merge the pull request. Share Squash and rebase Edit…" at bounding box center [1294, 52] width 419 height 19
click at [1419, 51] on span "Squash and rebase" at bounding box center [1386, 53] width 76 height 8
click at [1492, 55] on span "Merge" at bounding box center [1484, 53] width 26 height 8
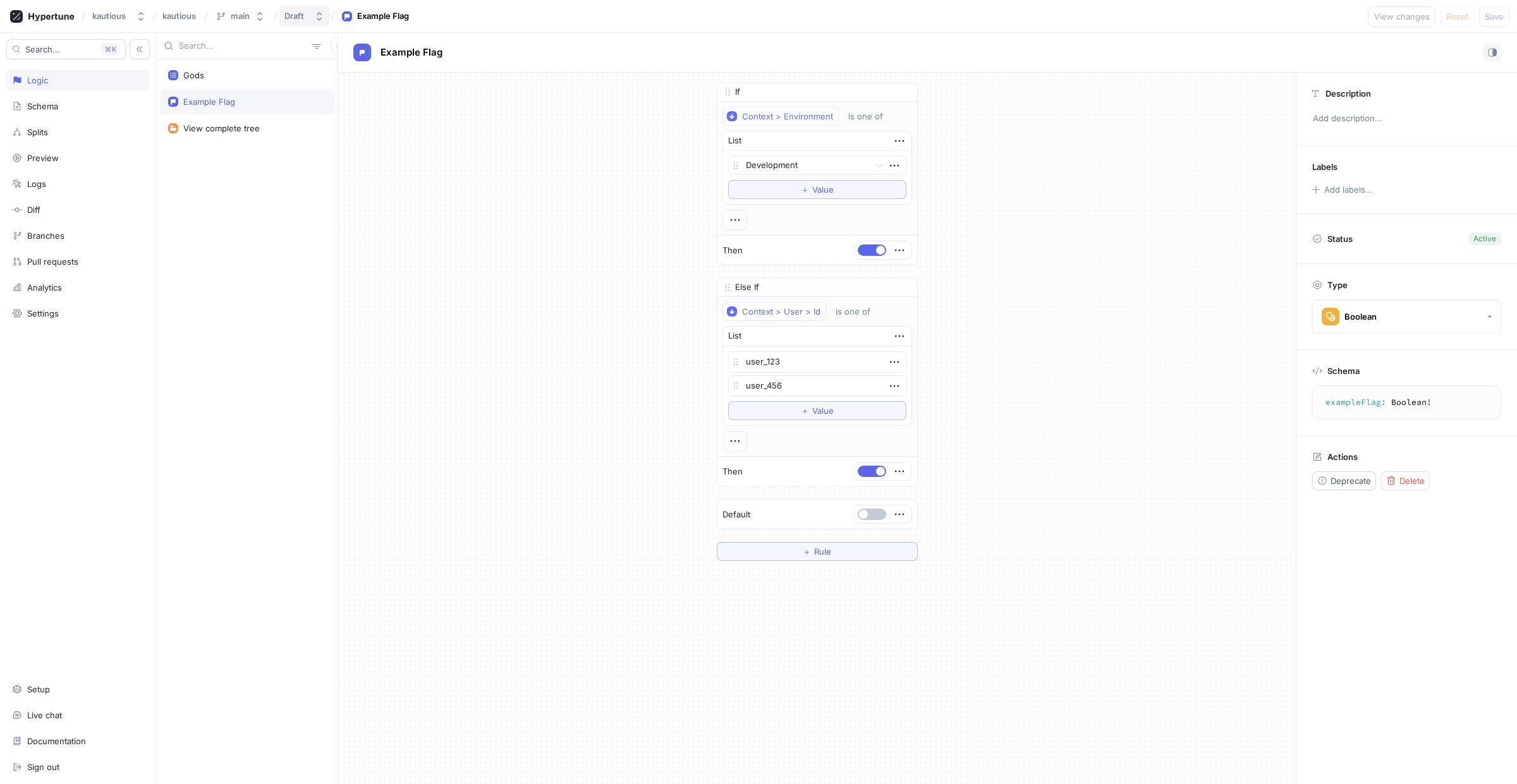
click at [325, 14] on button "Draft" at bounding box center [304, 16] width 50 height 20
click at [258, 19] on icon "button" at bounding box center [260, 17] width 10 height 10
click at [244, 124] on p "[DATE] 03:16" at bounding box center [242, 129] width 46 height 11
type textarea "x"
